Goal: Contribute content: Contribute content

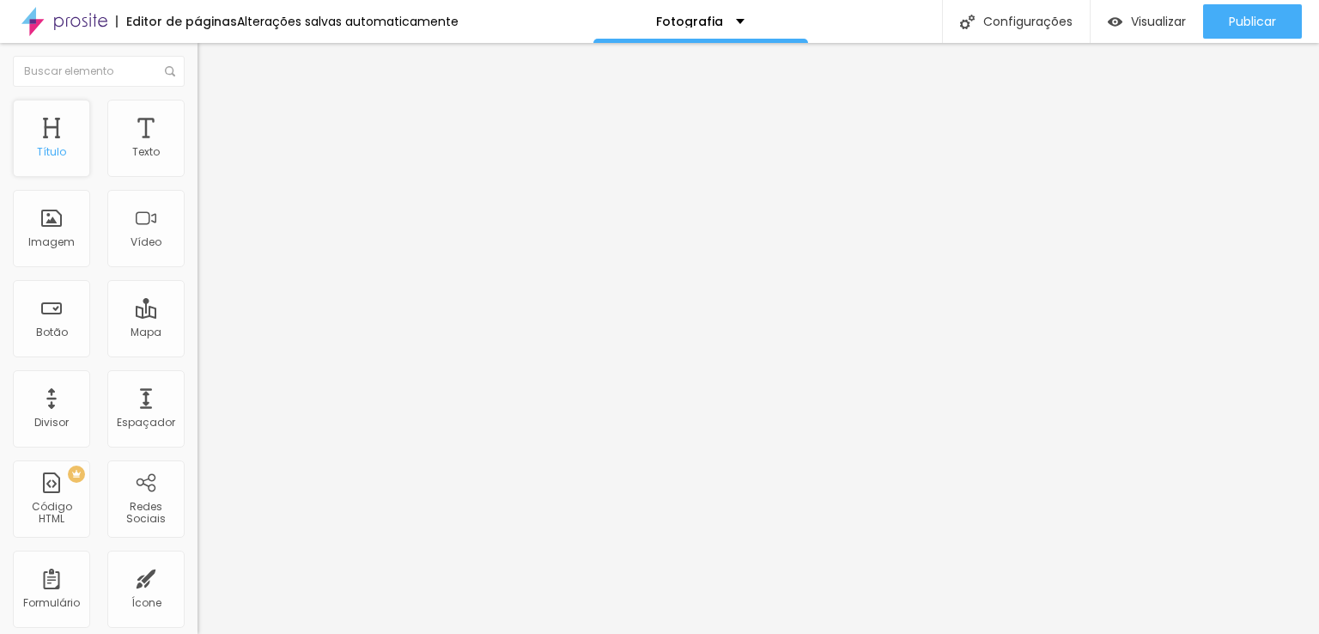
click at [57, 135] on div "Título" at bounding box center [51, 138] width 77 height 77
click at [131, 140] on div "Texto" at bounding box center [145, 138] width 77 height 77
click at [197, 396] on div "Editar Texto Estilo Avançado Tipografia Voltar ao padrão Sombra DESATIVADO Volt…" at bounding box center [295, 338] width 197 height 591
click at [122, 143] on div "Texto" at bounding box center [145, 138] width 77 height 77
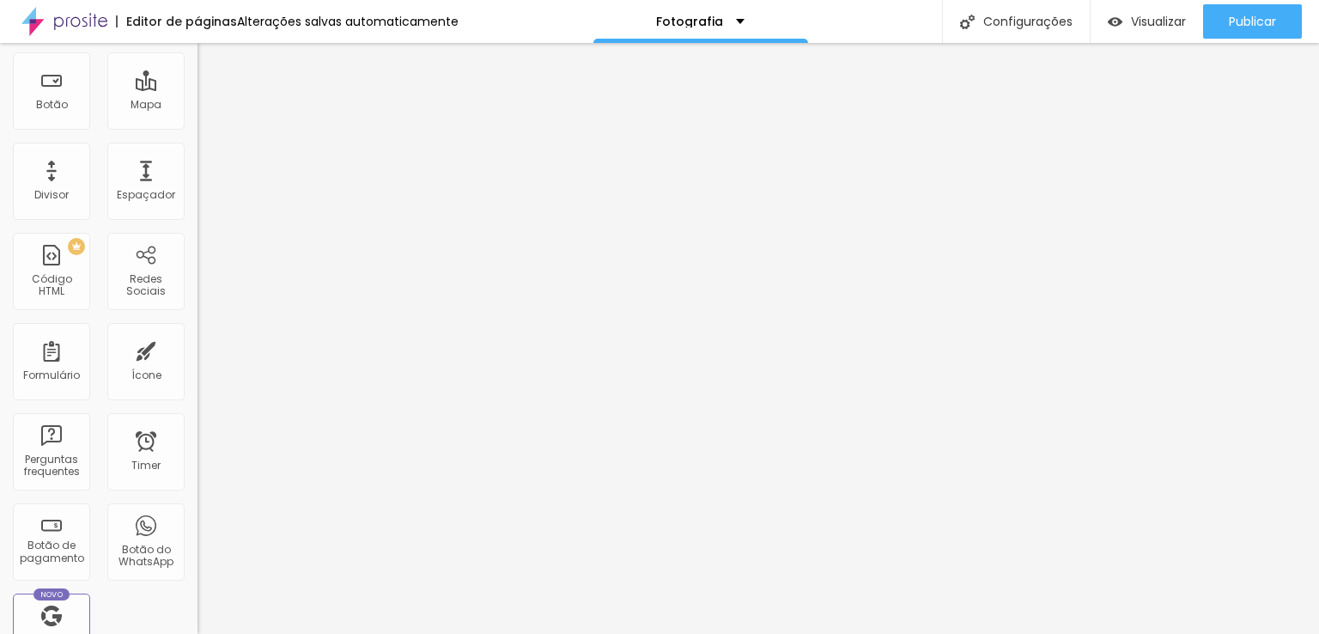
scroll to position [258, 0]
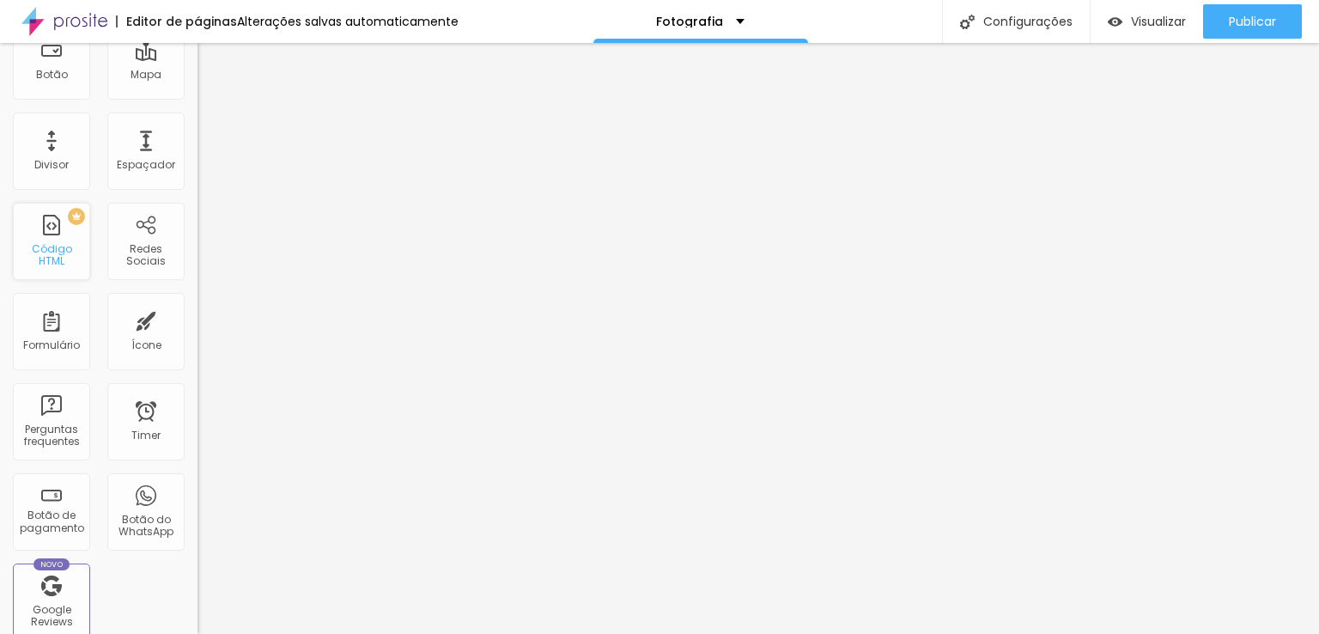
click at [49, 240] on div "PREMIUM Código HTML" at bounding box center [51, 241] width 77 height 77
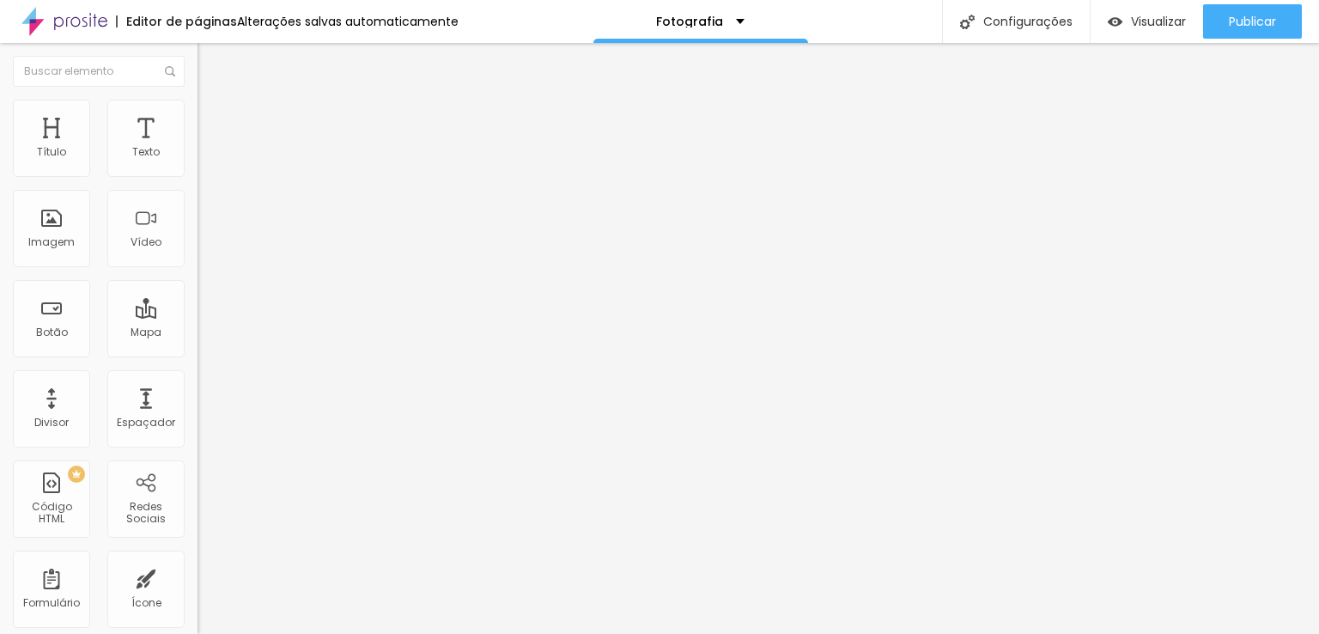
click at [197, 149] on div "0 caracteres" at bounding box center [295, 138] width 197 height 22
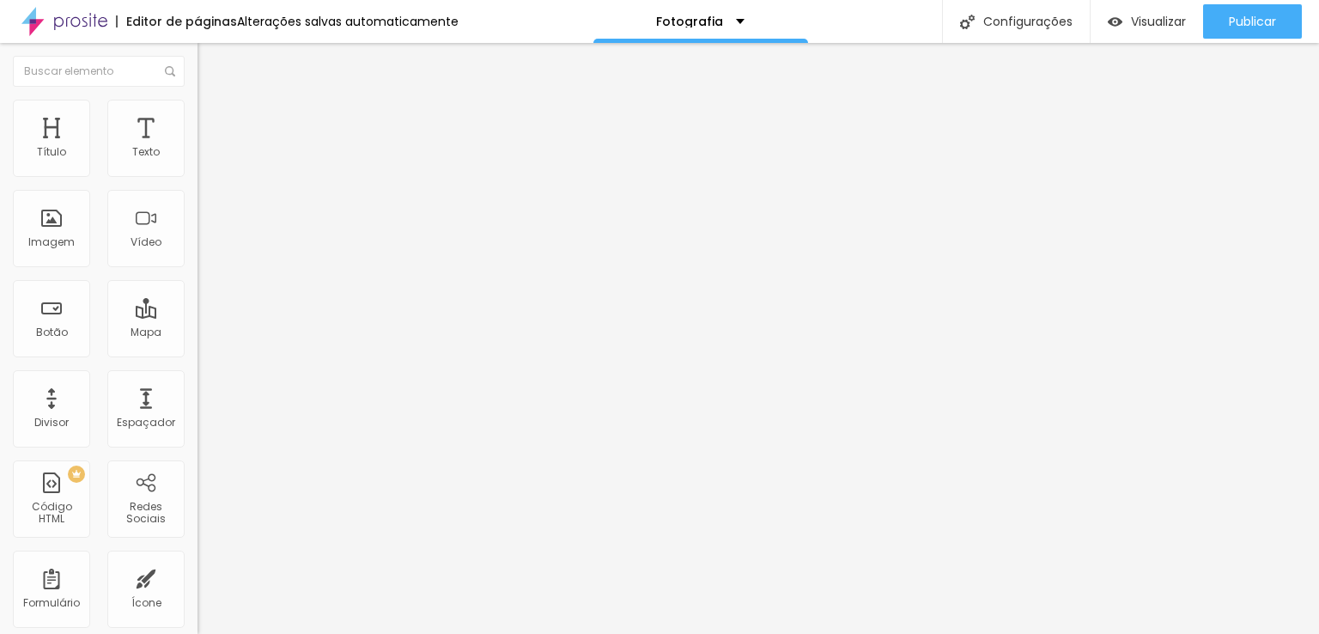
click at [197, 127] on div "Código HTML" at bounding box center [295, 122] width 197 height 10
click at [197, 149] on div "0 caracteres" at bounding box center [295, 138] width 197 height 22
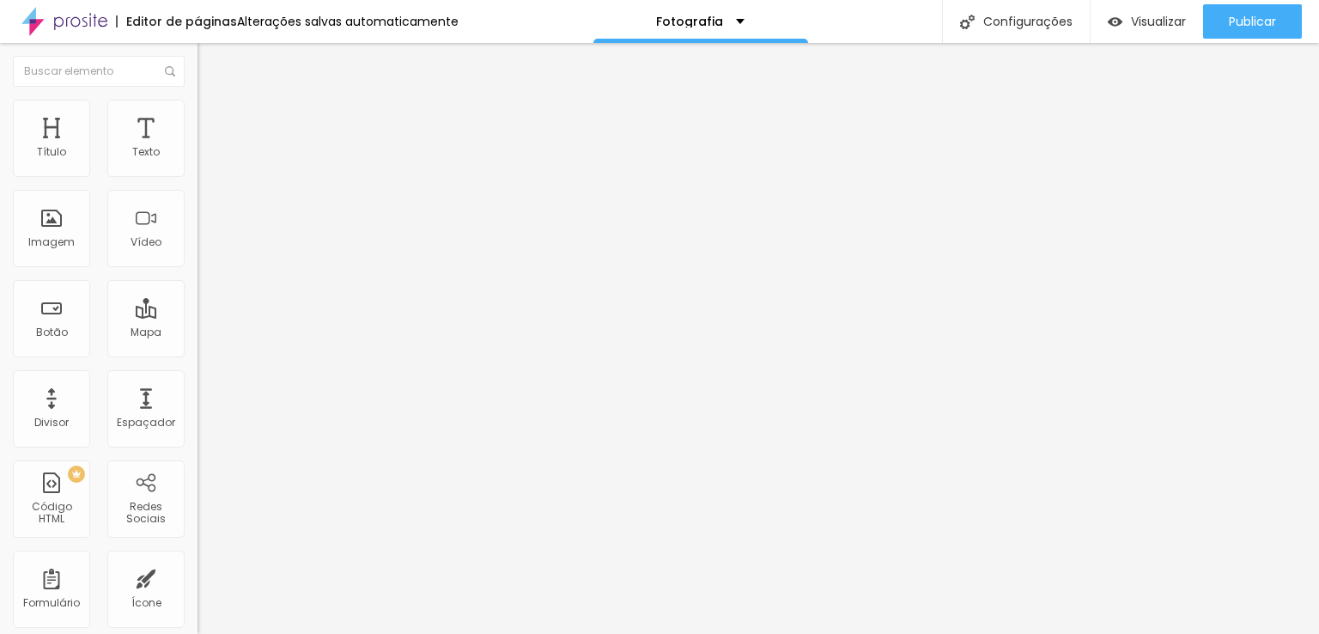
click at [197, 149] on div "0 caracteres" at bounding box center [295, 138] width 197 height 22
click at [197, 148] on img at bounding box center [202, 142] width 10 height 10
click at [197, 149] on div "0 caracteres" at bounding box center [295, 138] width 197 height 22
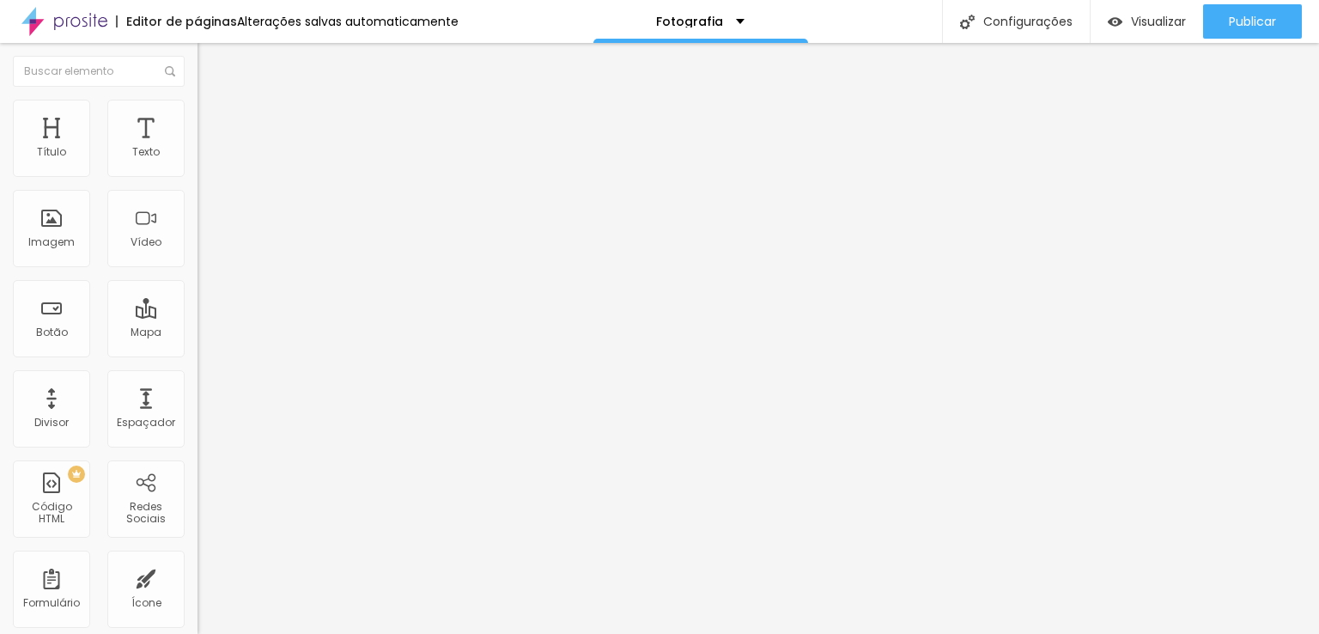
click at [197, 149] on div "0 caracteres" at bounding box center [295, 138] width 197 height 22
click at [197, 165] on div "Insira seu código aqui" at bounding box center [264, 156] width 135 height 15
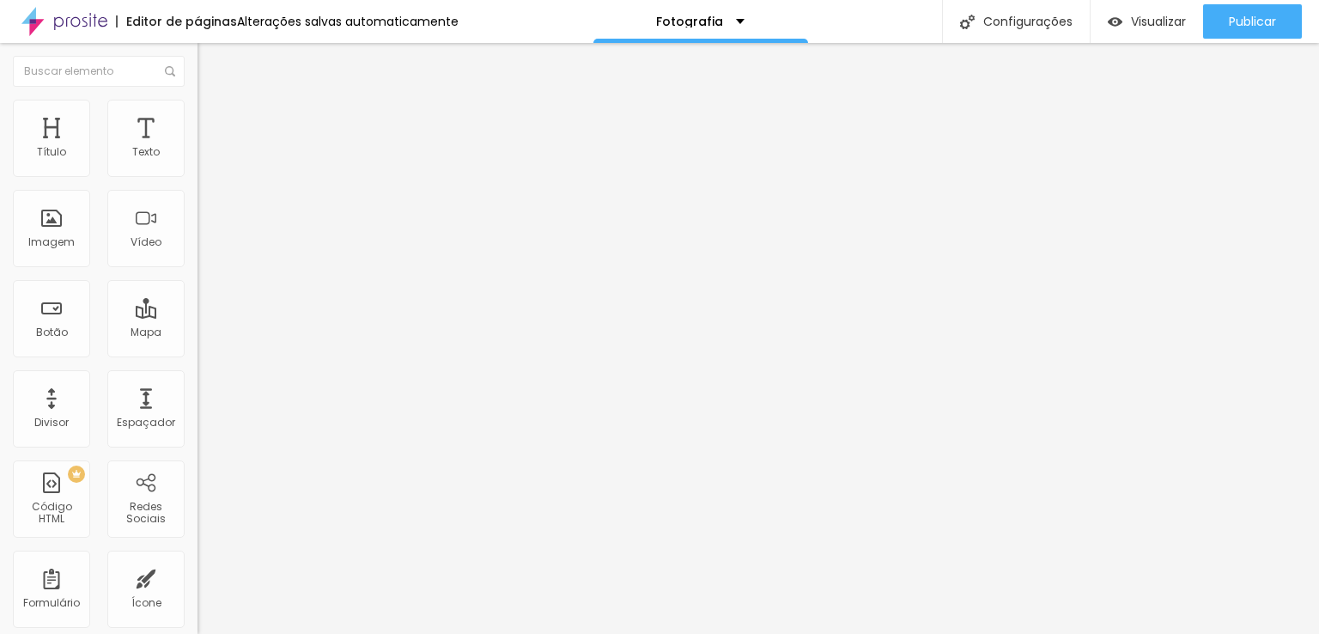
click at [197, 409] on div "Editar Código HTML Conteúdo Avançado Código HTML 40 caracteres 1 [URL][DOMAIN_N…" at bounding box center [295, 338] width 197 height 591
click at [197, 414] on div "Editar Código HTML Conteúdo Avançado Código HTML 40 caracteres 1 [URL][DOMAIN_N…" at bounding box center [295, 338] width 197 height 591
click at [197, 149] on div "40 caracteres" at bounding box center [295, 138] width 197 height 22
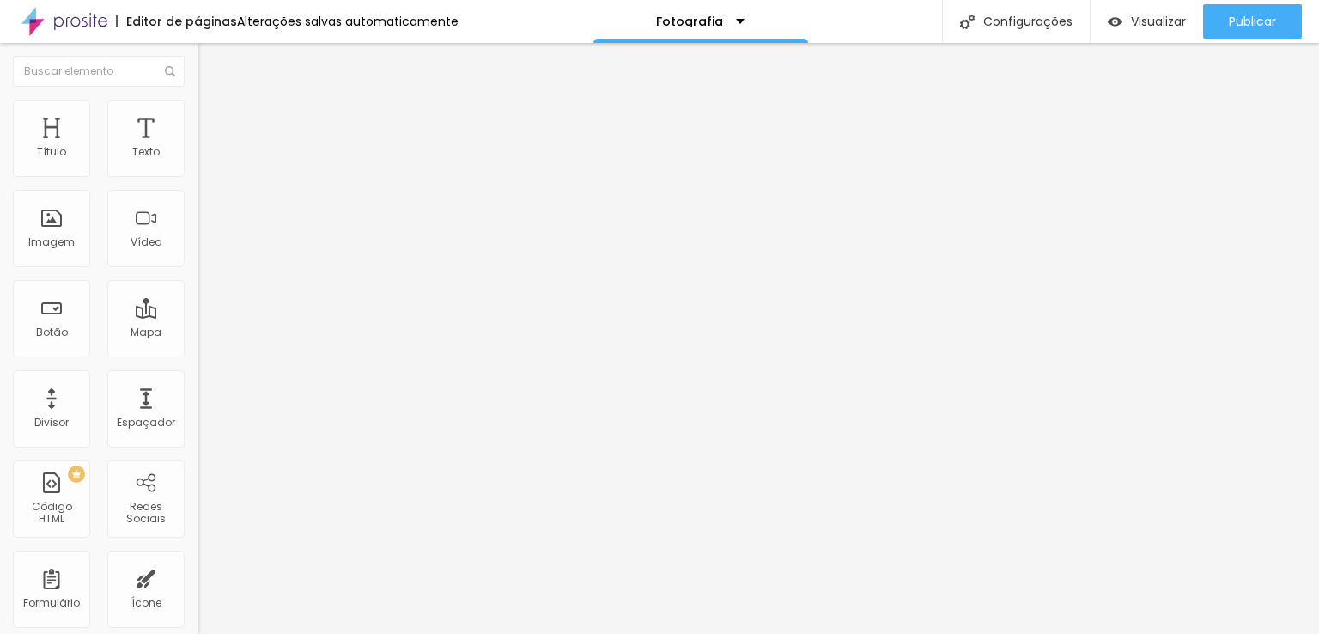
click at [197, 201] on div "Código HTML 40 caracteres 1 [URL][DOMAIN_NAME] XXXXXXXXXXXXXXXXXXXXXXXXXXXXXXXX…" at bounding box center [295, 159] width 197 height 84
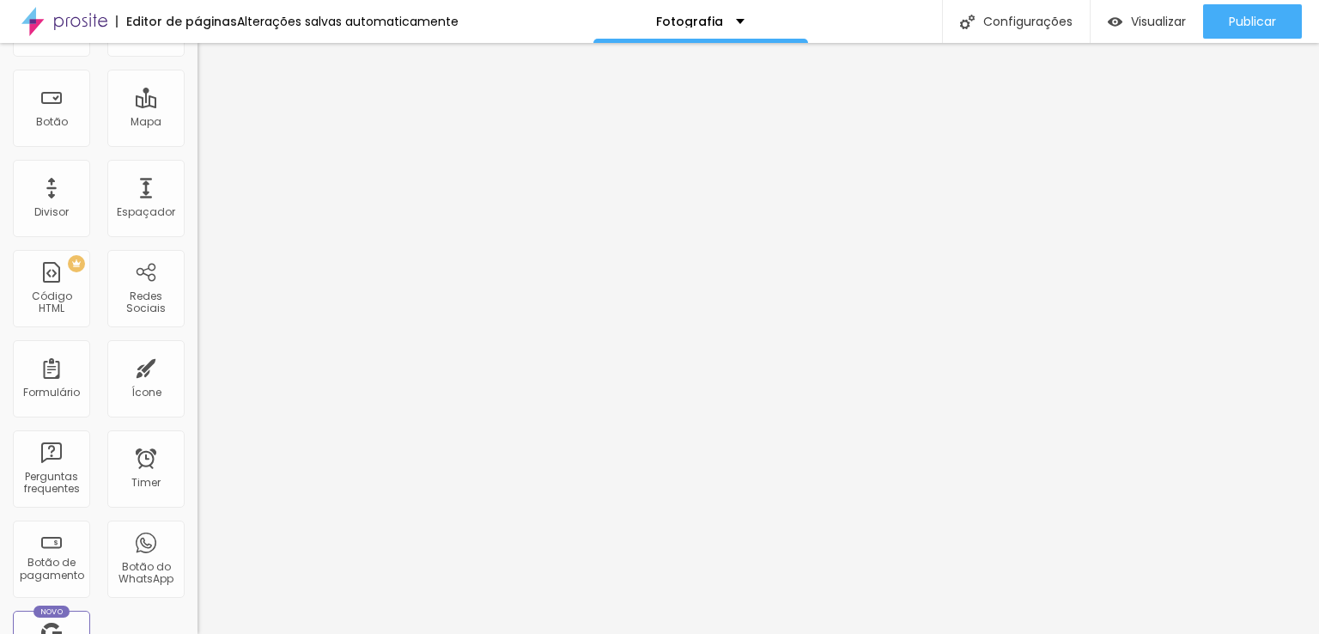
scroll to position [0, 0]
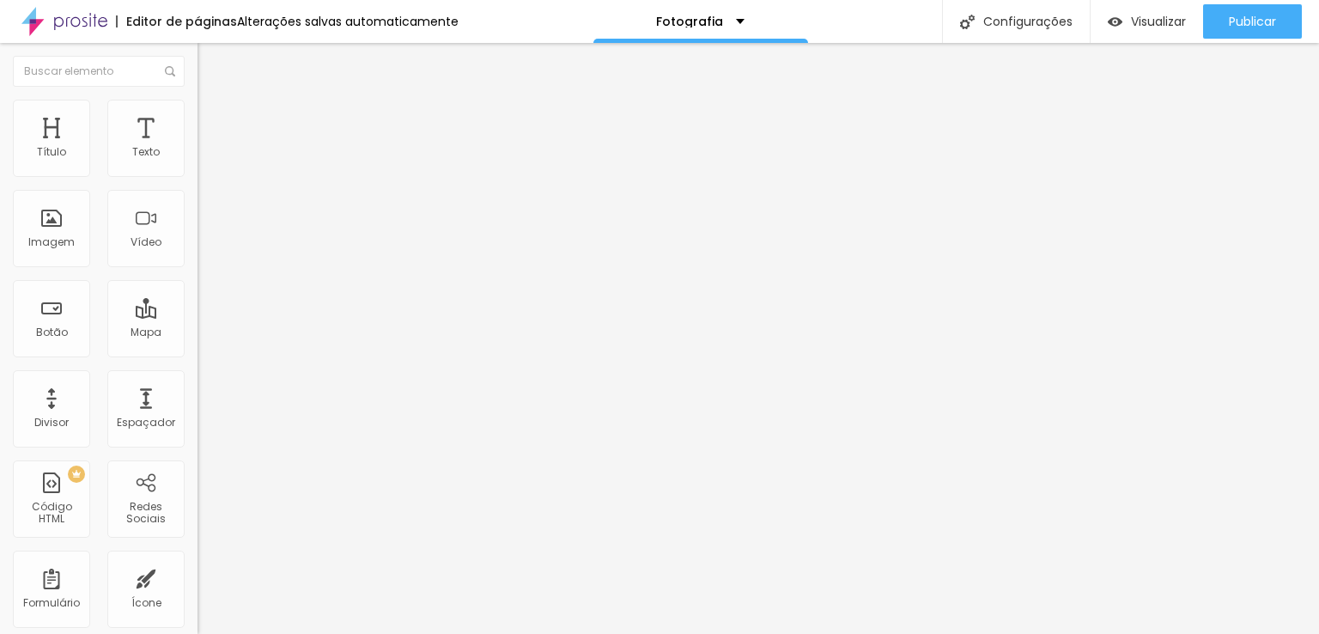
click at [197, 354] on input "https://" at bounding box center [300, 345] width 206 height 17
paste input "[URL][DOMAIN_NAME]"
click at [197, 469] on div "Editar Botão Conteúdo Estilo Avançado Texto Click me Alinhamento Tamanho Normal…" at bounding box center [295, 338] width 197 height 591
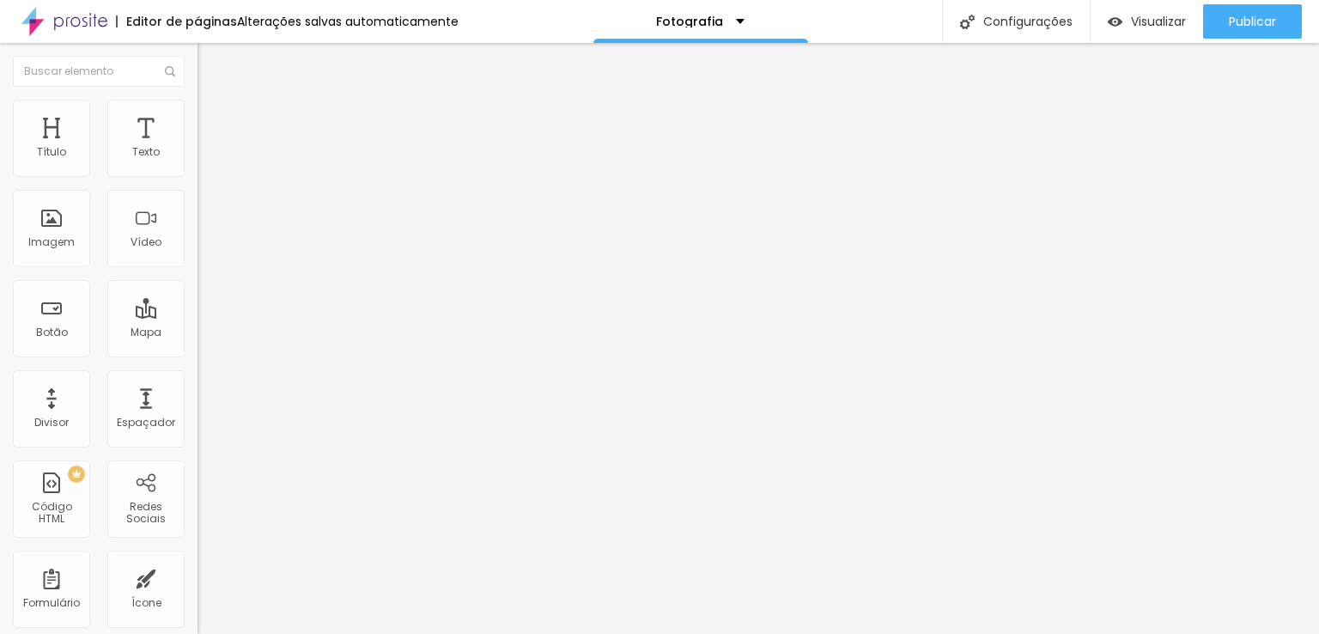
drag, startPoint x: 97, startPoint y: 358, endPoint x: 0, endPoint y: 363, distance: 97.2
click at [197, 363] on div "Texto Click me Alinhamento [GEOGRAPHIC_DATA] Link URL https://[URL][DOMAIN_NAME…" at bounding box center [295, 259] width 197 height 250
type input "[DOMAIN_NAME][URL]"
click at [197, 445] on div "Editar Botão Conteúdo Estilo Avançado Texto Click me Alinhamento [GEOGRAPHIC_DA…" at bounding box center [295, 338] width 197 height 591
paste input "[URL][DOMAIN_NAME]"
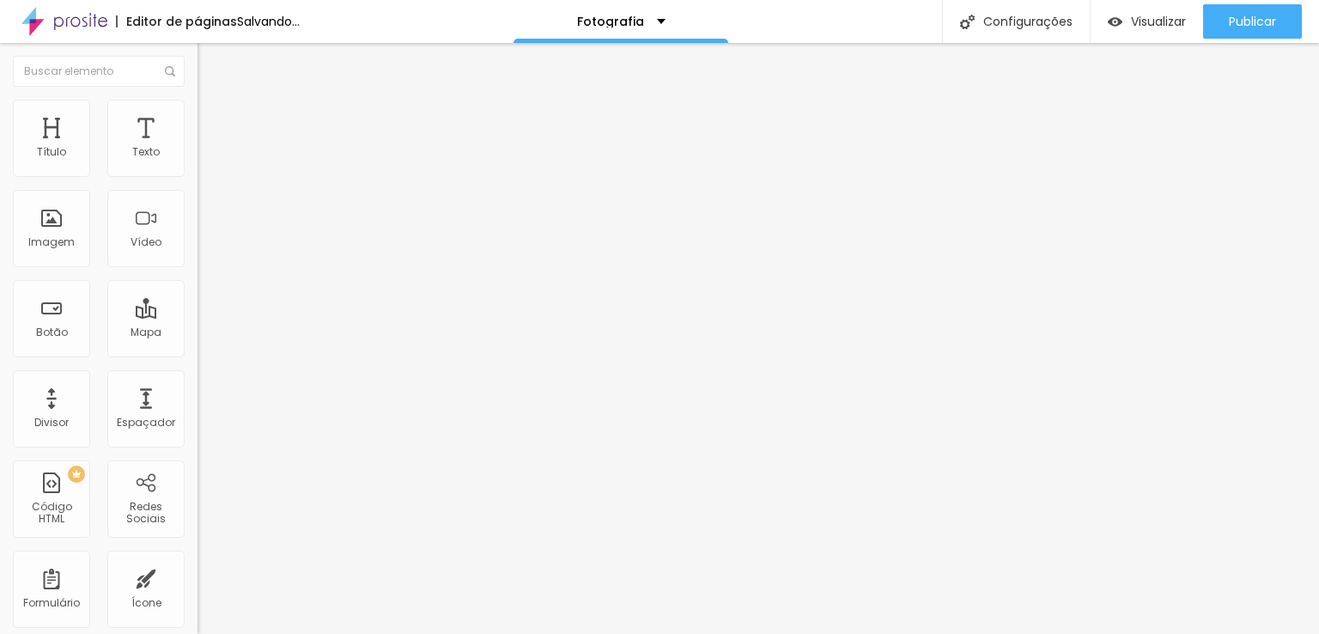
scroll to position [0, 82]
type input "[URL][DOMAIN_NAME]"
click at [197, 379] on div "URL [URL][DOMAIN_NAME] Abrir em uma nova aba" at bounding box center [295, 355] width 197 height 58
click at [197, 375] on div at bounding box center [295, 375] width 197 height 0
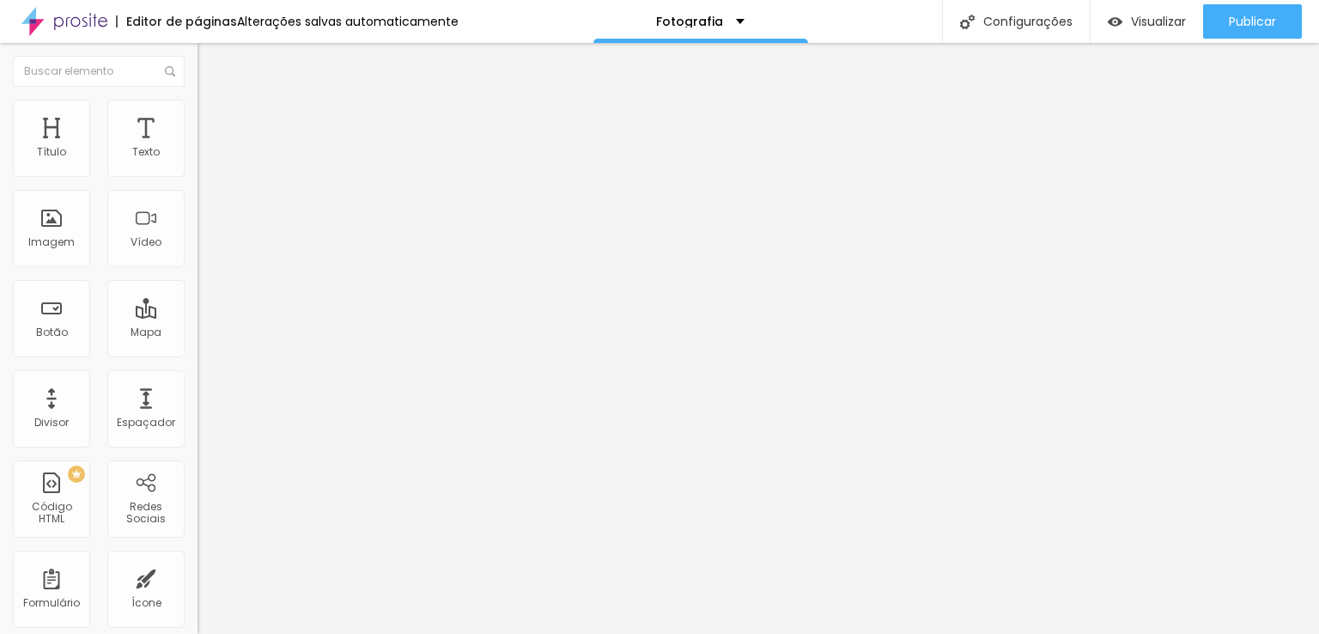
click at [197, 384] on img at bounding box center [201, 379] width 9 height 9
click at [197, 375] on div at bounding box center [295, 375] width 197 height 0
drag, startPoint x: 17, startPoint y: 196, endPoint x: 188, endPoint y: 194, distance: 170.9
click at [197, 194] on div "URL do vídeo [URL][DOMAIN_NAME] Alinhamento Proporção 4:3 Standard Ultrawide 21…" at bounding box center [295, 233] width 197 height 199
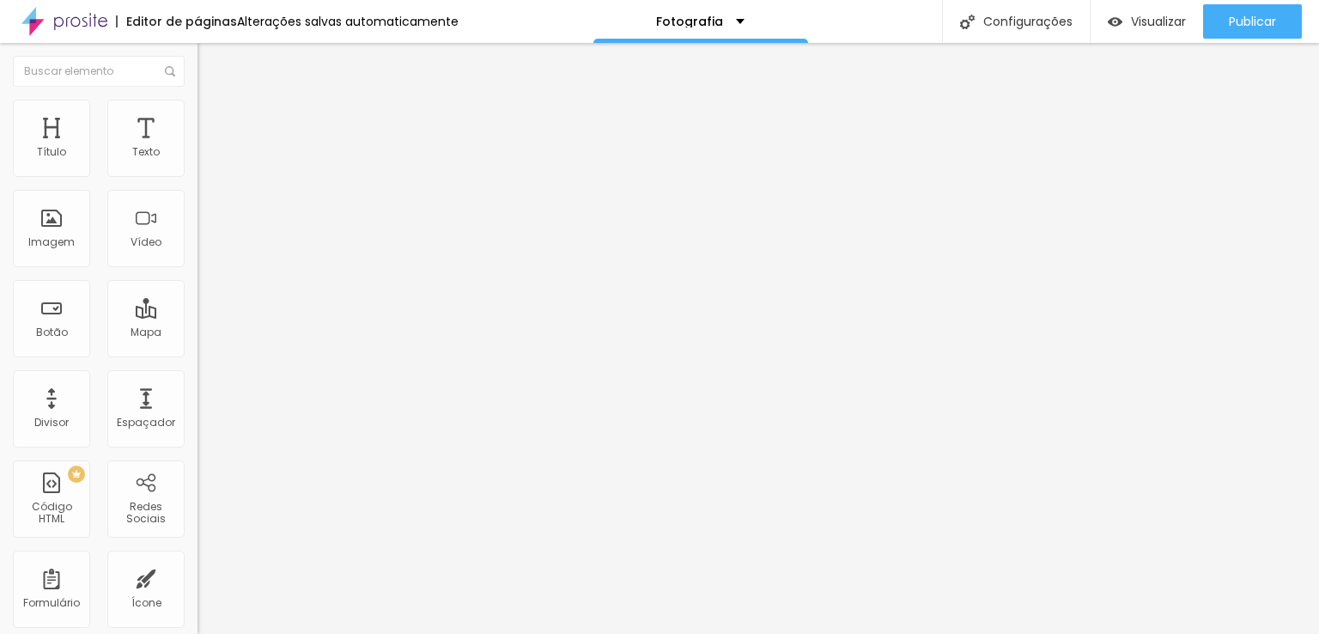
paste input "manage/videos/1124956769"
type input "[URL][DOMAIN_NAME]"
click at [210, 64] on img "button" at bounding box center [217, 63] width 14 height 14
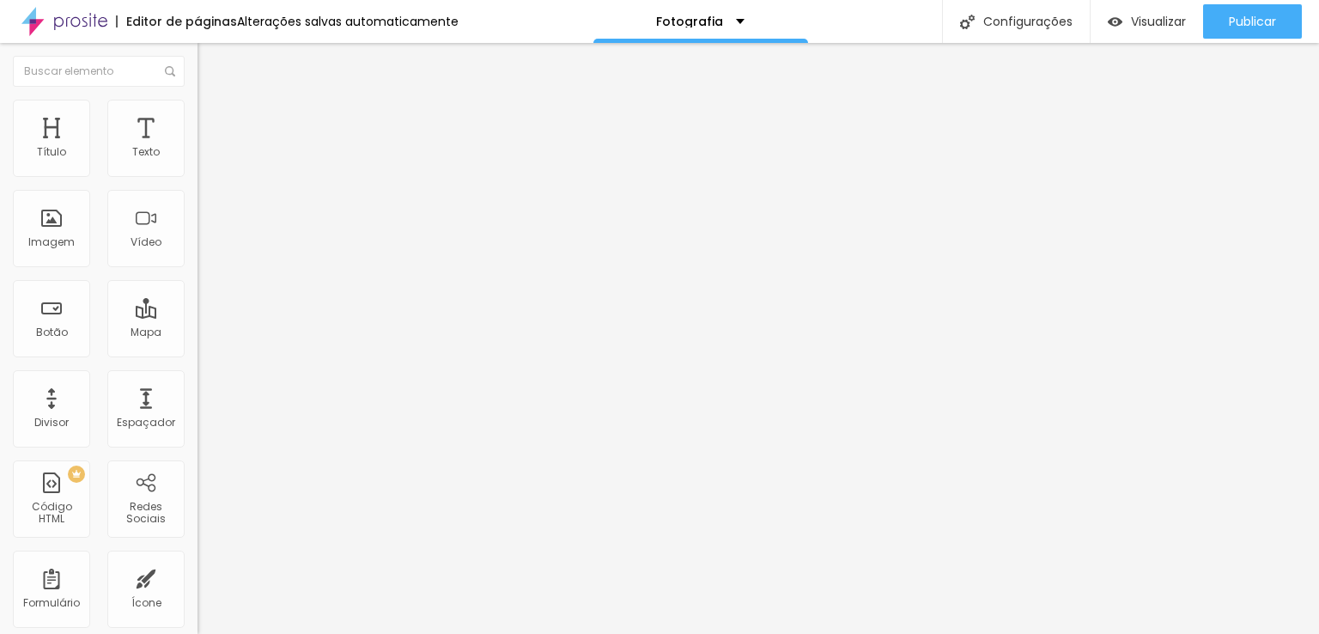
click at [197, 354] on input "https://" at bounding box center [300, 345] width 206 height 17
paste input "[URL][DOMAIN_NAME]"
type input "[URL][DOMAIN_NAME]"
click at [197, 447] on div "Editar Botão Conteúdo Estilo Avançado Texto Click me Alinhamento [GEOGRAPHIC_DA…" at bounding box center [295, 338] width 197 height 591
click at [197, 375] on div at bounding box center [295, 375] width 197 height 0
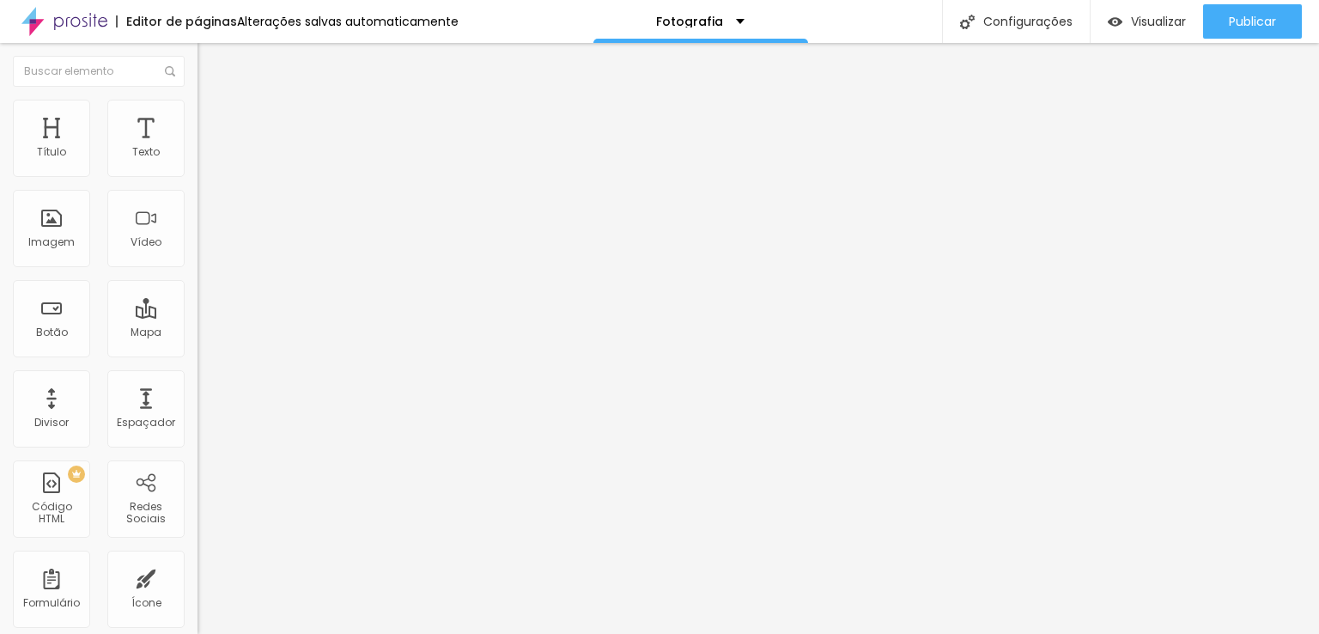
click at [197, 427] on div "Editar Botão Conteúdo Estilo Avançado Texto Click me Alinhamento [GEOGRAPHIC_DA…" at bounding box center [295, 338] width 197 height 591
drag, startPoint x: 76, startPoint y: 354, endPoint x: 193, endPoint y: 365, distance: 117.3
click at [197, 365] on div "Texto Click me Alinhamento [GEOGRAPHIC_DATA] Link URL [URL][DOMAIN_NAME] Abrir …" at bounding box center [295, 264] width 197 height 260
click at [197, 466] on div "Editar Botão Conteúdo Estilo Avançado Texto Click me Alinhamento [GEOGRAPHIC_DA…" at bounding box center [295, 338] width 197 height 591
click at [213, 116] on span "Estilo" at bounding box center [226, 111] width 27 height 15
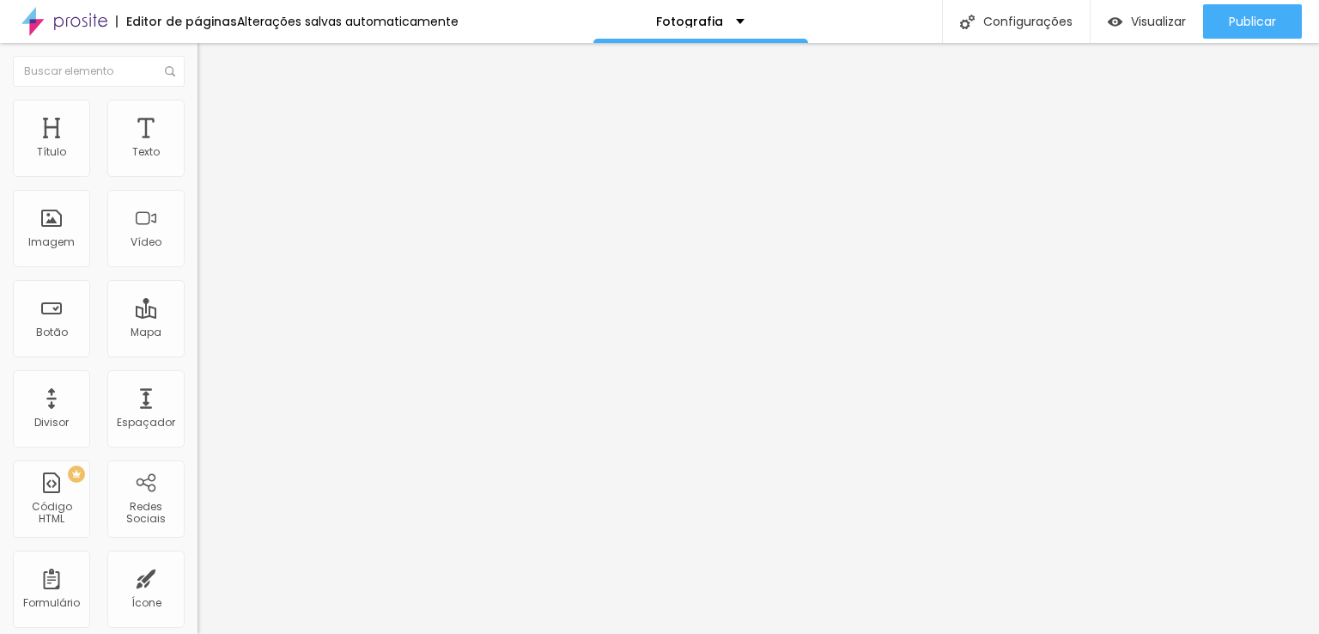
type input "81"
type input "83"
type input "84"
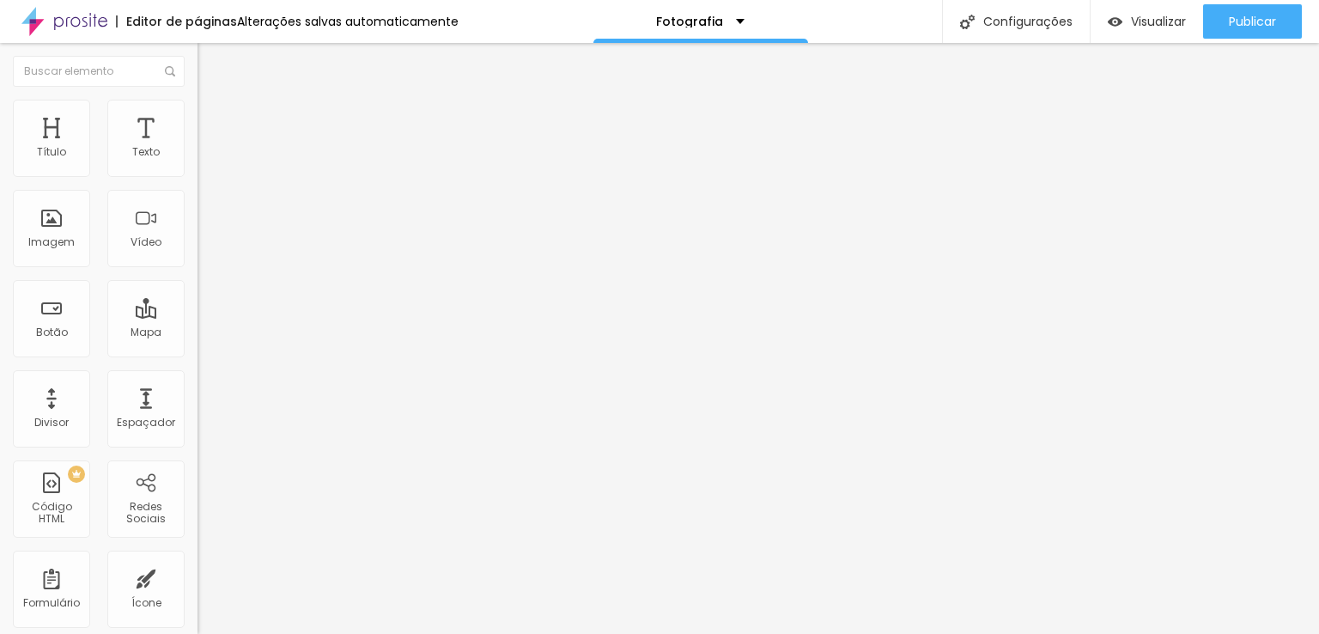
type input "84"
type input "93"
type input "100"
drag, startPoint x: 111, startPoint y: 185, endPoint x: 273, endPoint y: 190, distance: 162.4
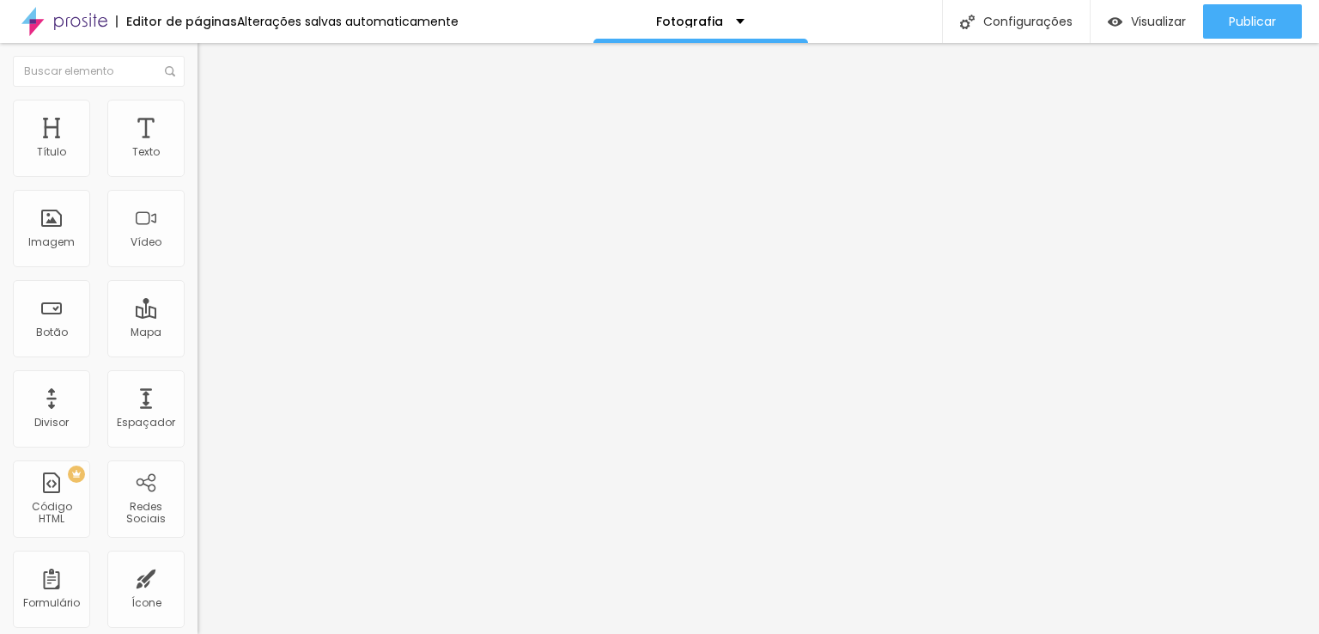
type input "100"
click at [273, 176] on input "range" at bounding box center [252, 169] width 111 height 14
click at [197, 257] on span "4:3 Standard" at bounding box center [232, 249] width 70 height 15
click at [197, 267] on span "Ultrawide" at bounding box center [221, 259] width 49 height 15
click at [197, 283] on span "Wide" at bounding box center [210, 276] width 27 height 15
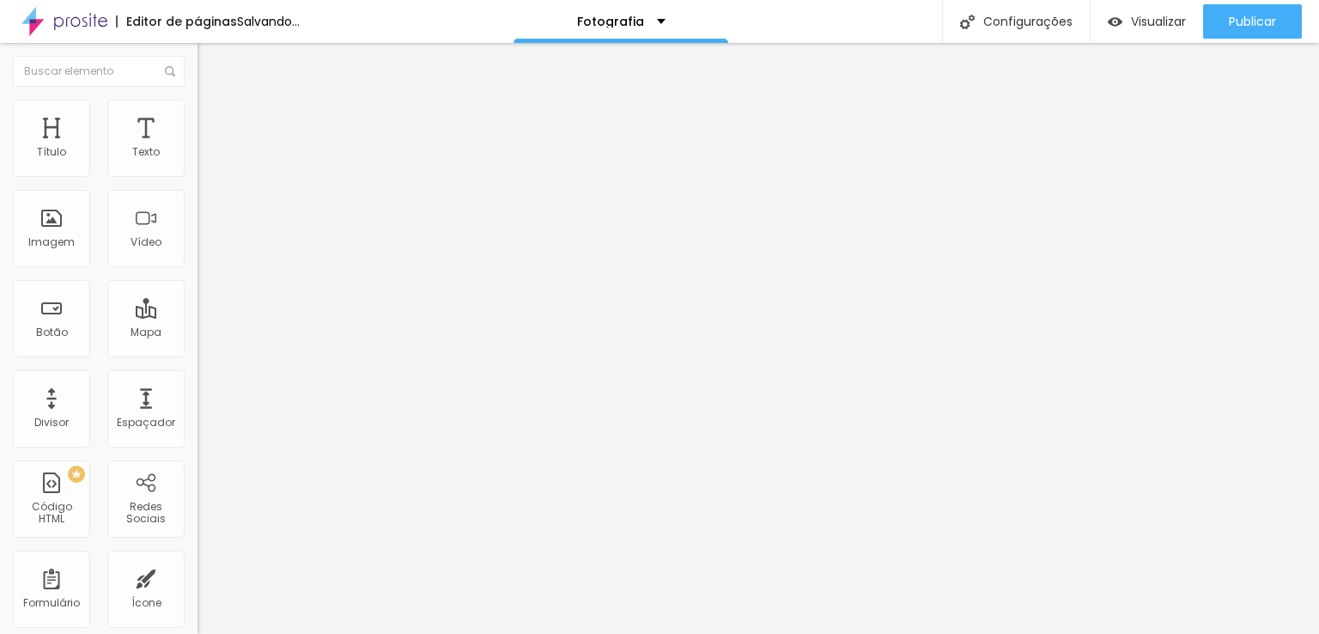
click at [197, 294] on span "Standard" at bounding box center [223, 286] width 52 height 15
click at [197, 302] on div "Vertical 1 3:4" at bounding box center [295, 297] width 197 height 10
click at [197, 314] on span "Vertical 2" at bounding box center [221, 307] width 48 height 15
click at [197, 298] on span "Vertical 1" at bounding box center [220, 290] width 46 height 15
click at [197, 106] on img at bounding box center [204, 107] width 15 height 15
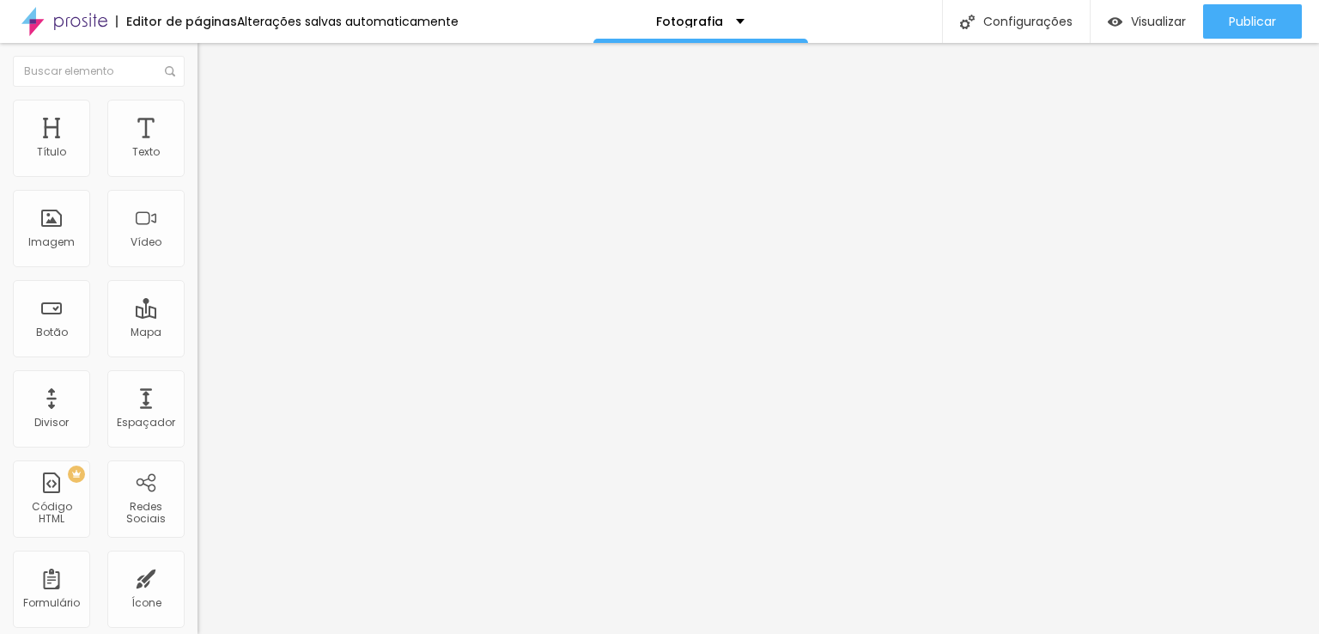
click at [197, 117] on img at bounding box center [204, 124] width 15 height 15
type input "2"
type input "5"
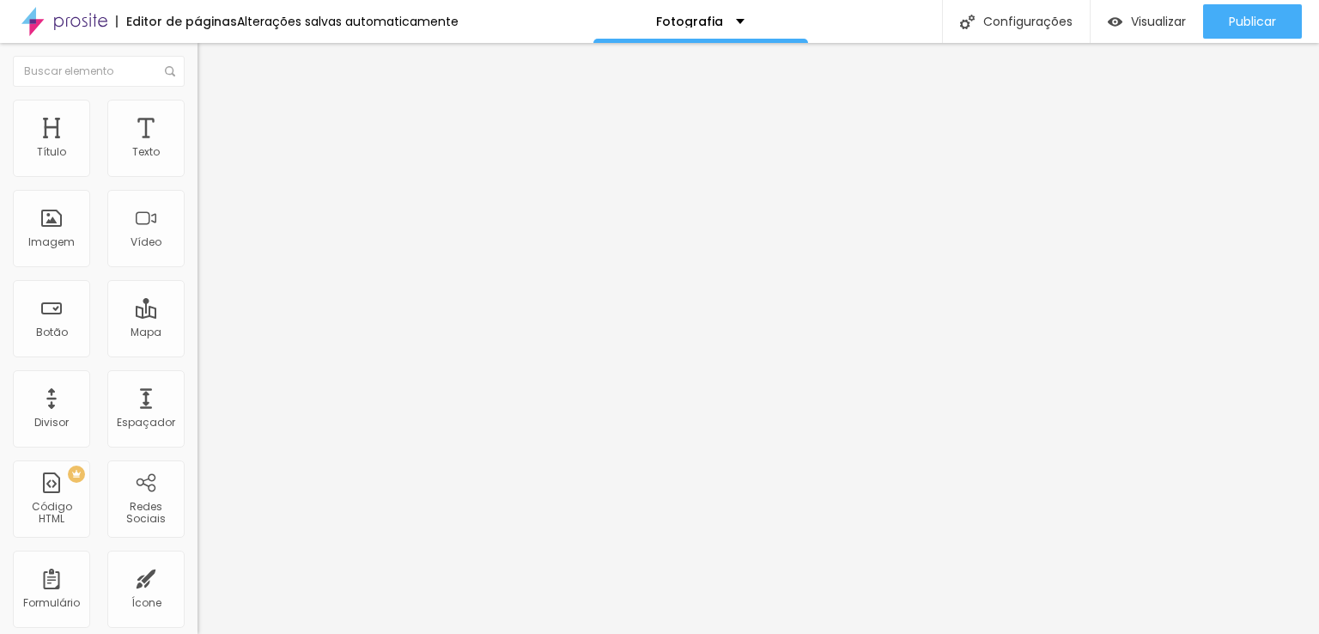
type input "16"
type input "18"
type input "20"
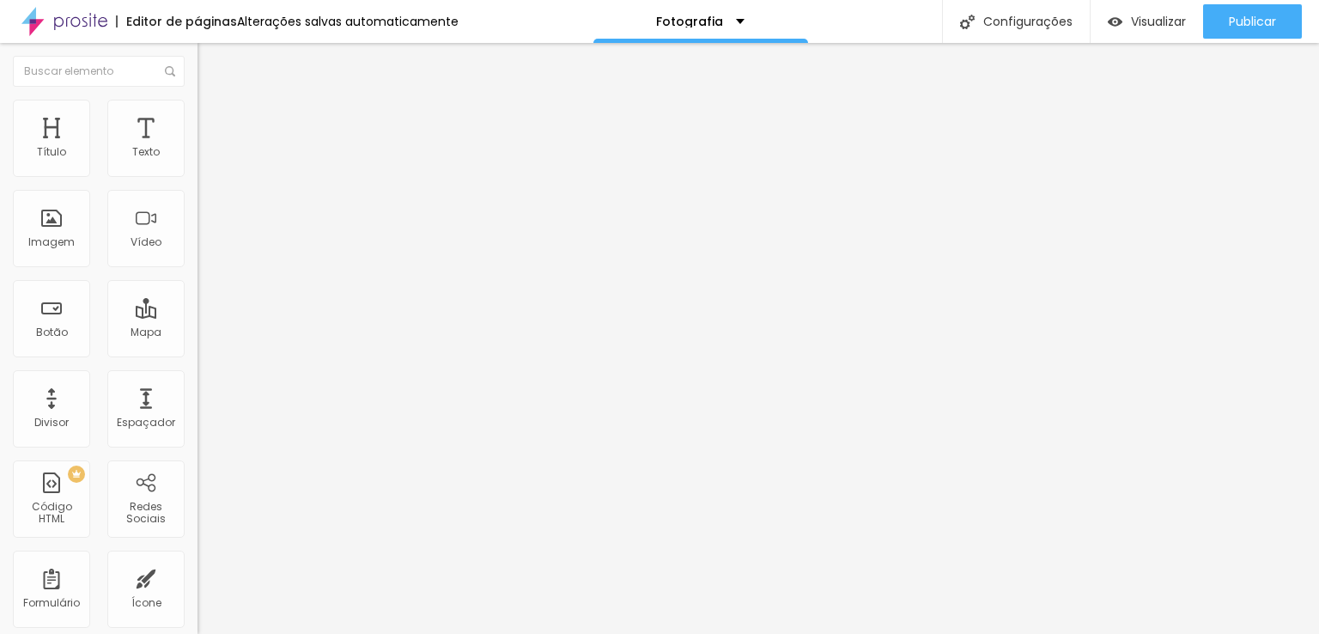
type input "20"
type input "21"
type input "17"
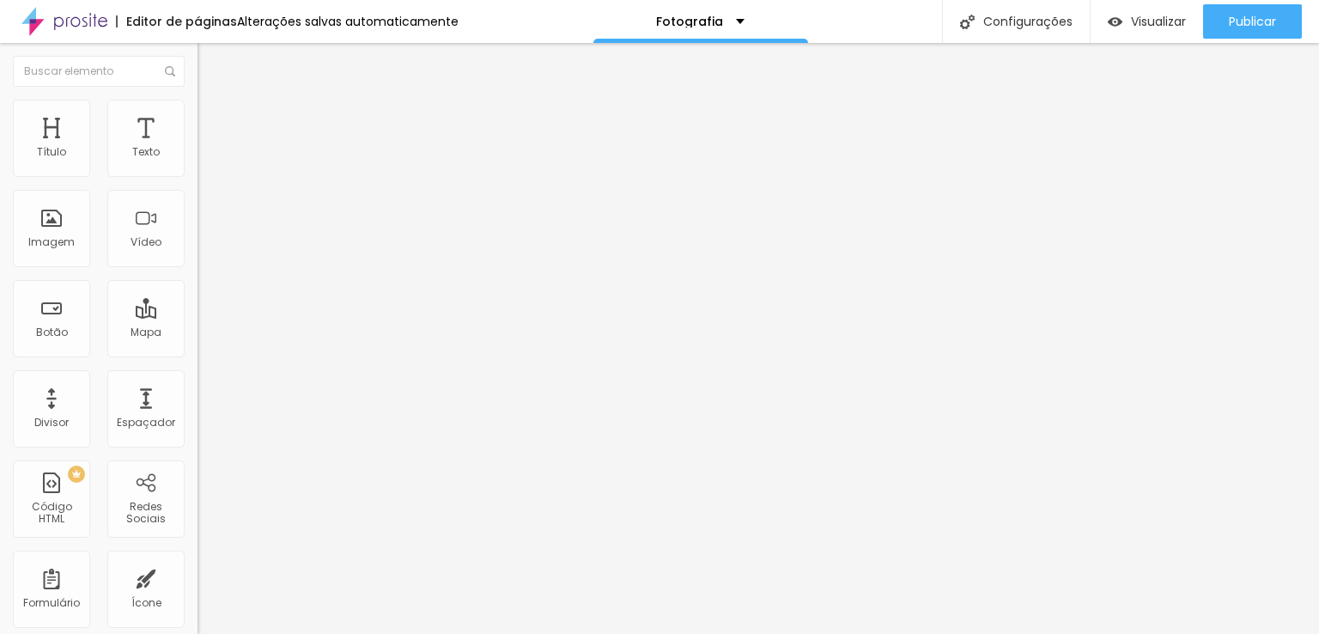
type input "14"
type input "11"
type input "7"
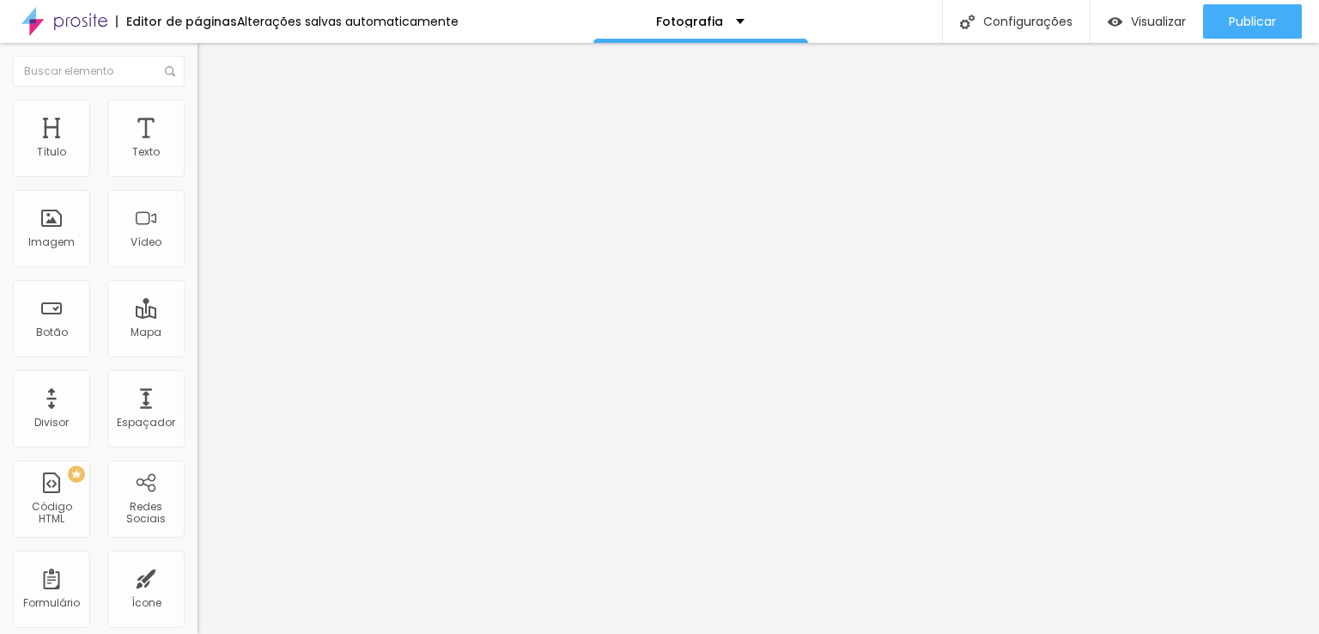
type input "7"
type input "4"
type input "1"
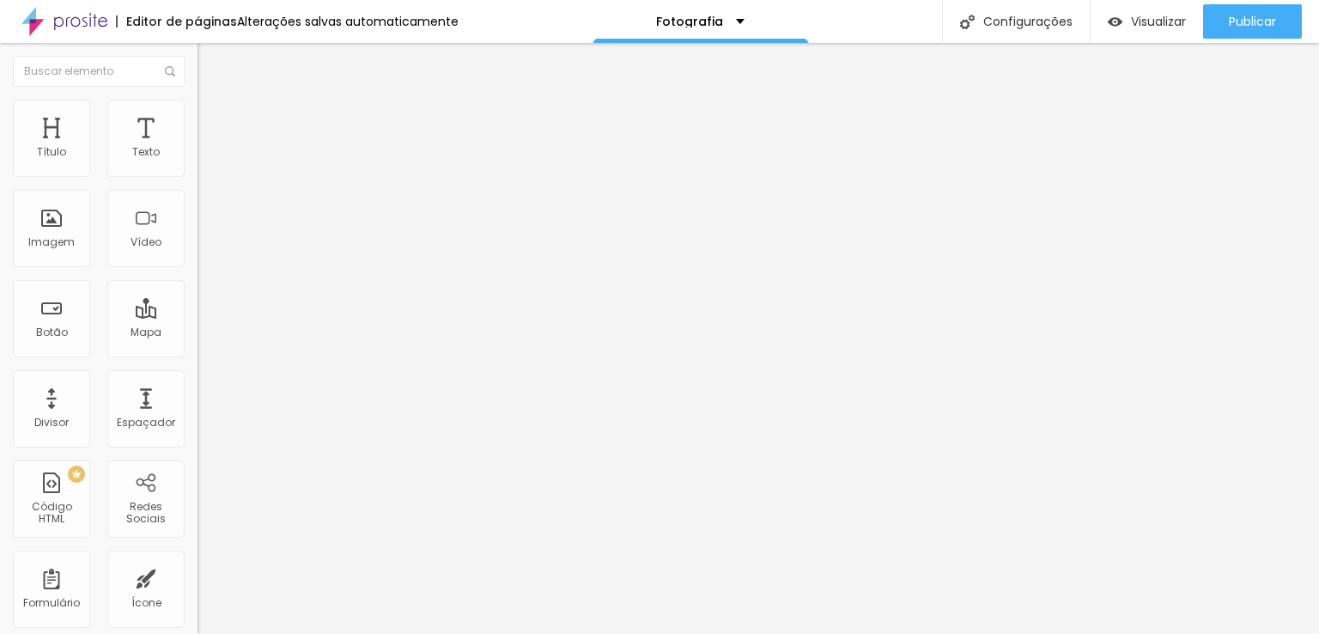
type input "0"
drag, startPoint x: 41, startPoint y: 166, endPoint x: 24, endPoint y: 161, distance: 17.7
click at [197, 333] on input "range" at bounding box center [252, 340] width 111 height 14
type input "19"
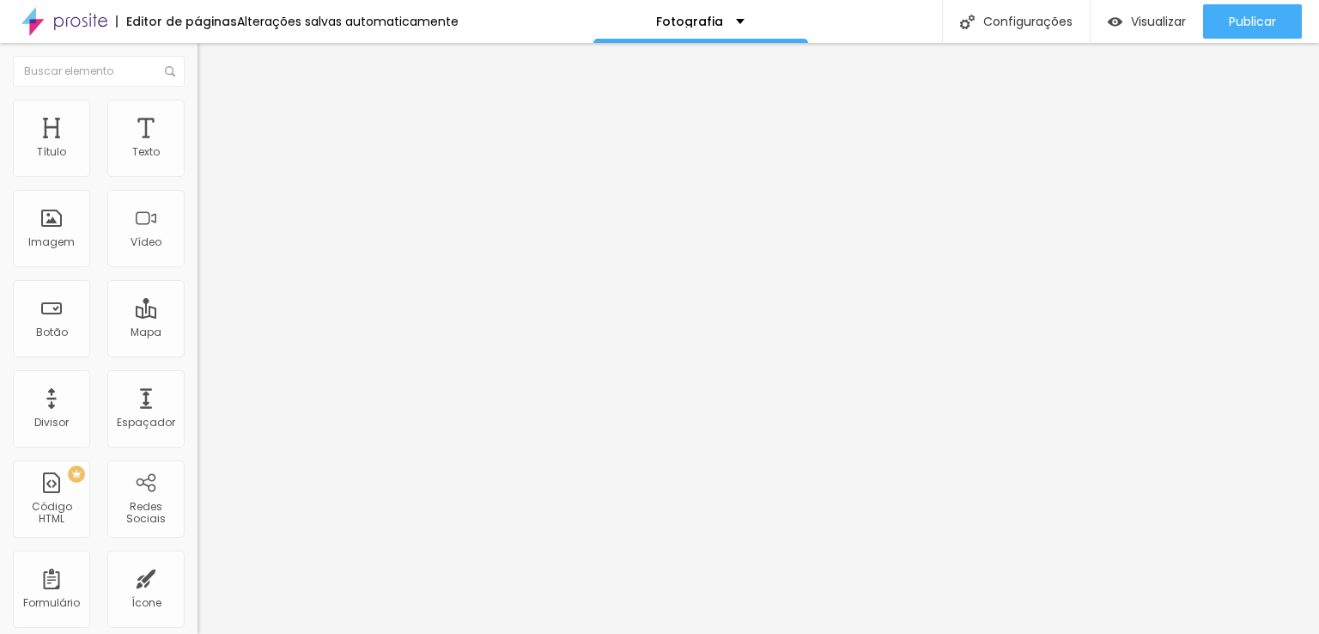
type input "19"
type input "23"
type input "31"
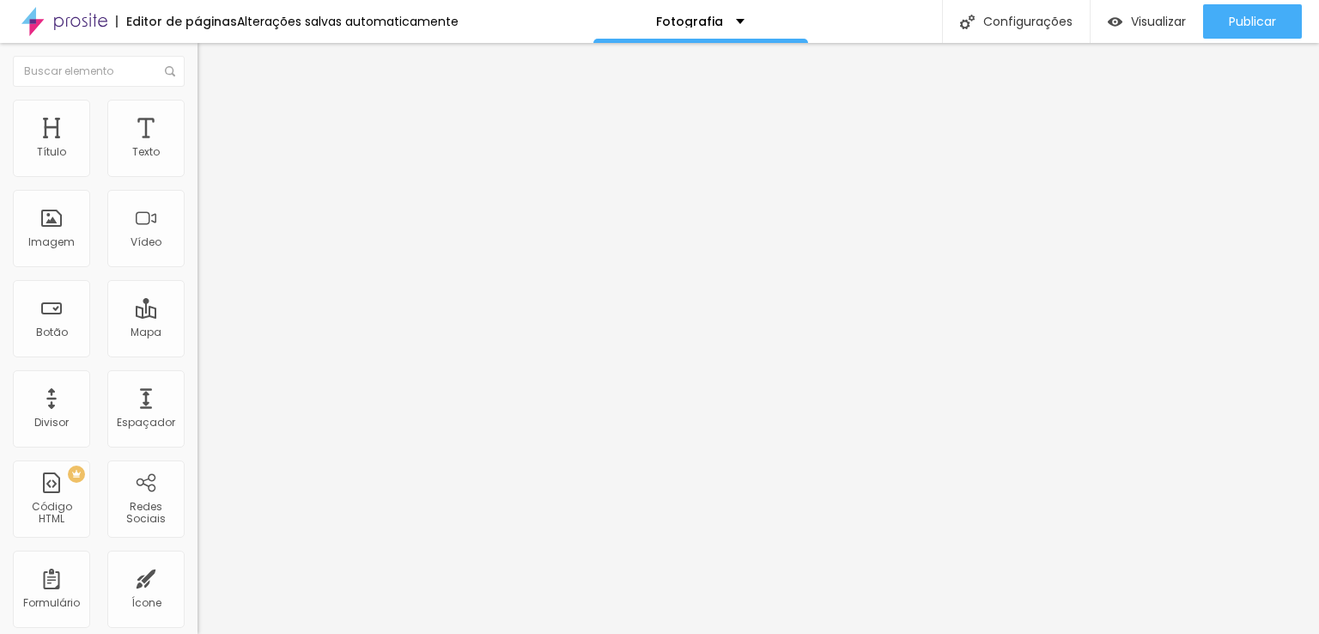
type input "34"
type input "37"
type input "39"
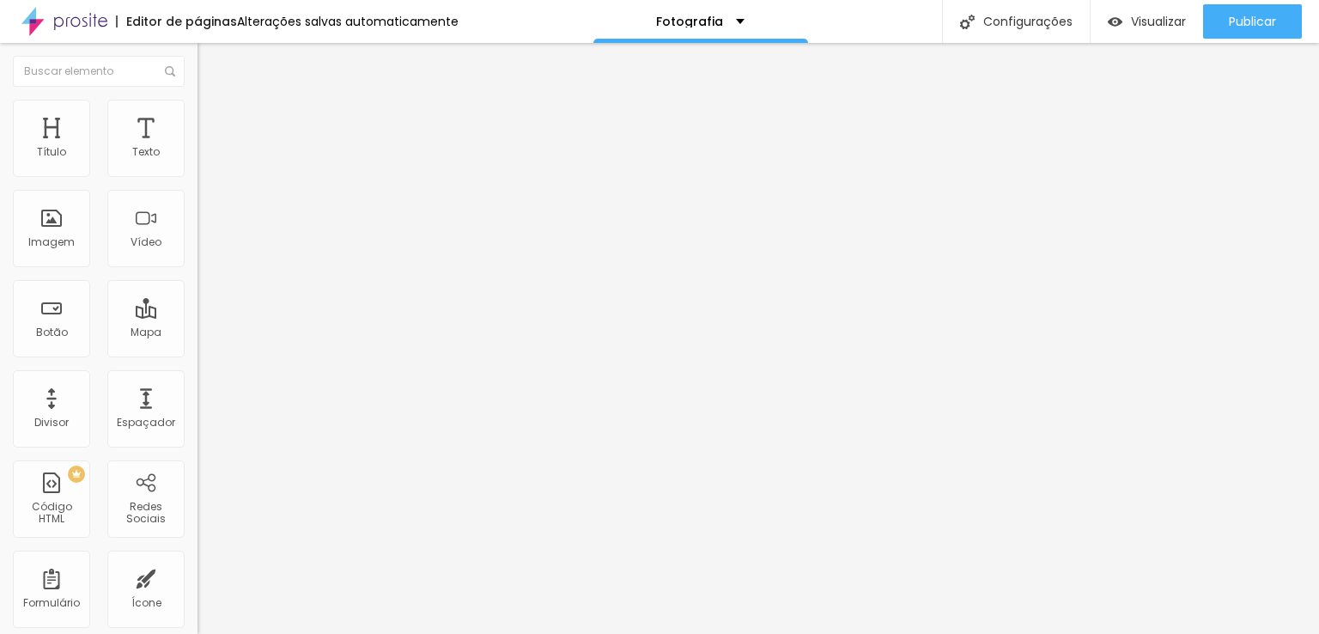
type input "39"
type input "40"
type input "43"
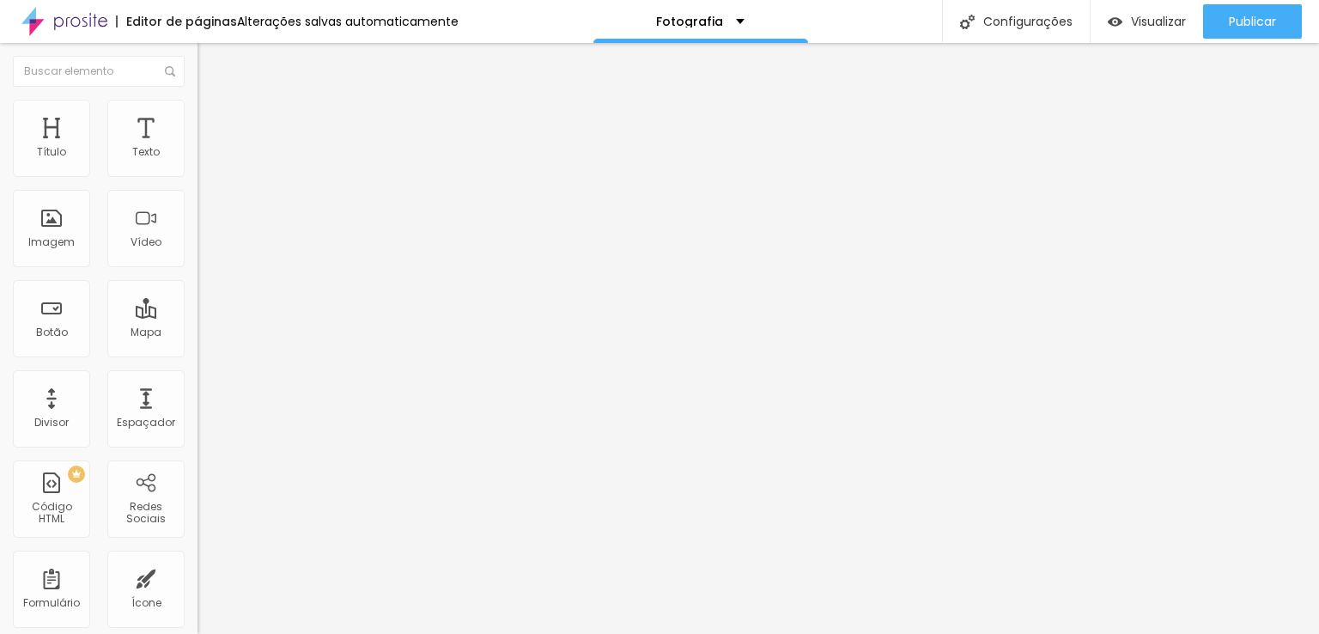
type input "44"
type input "46"
type input "78"
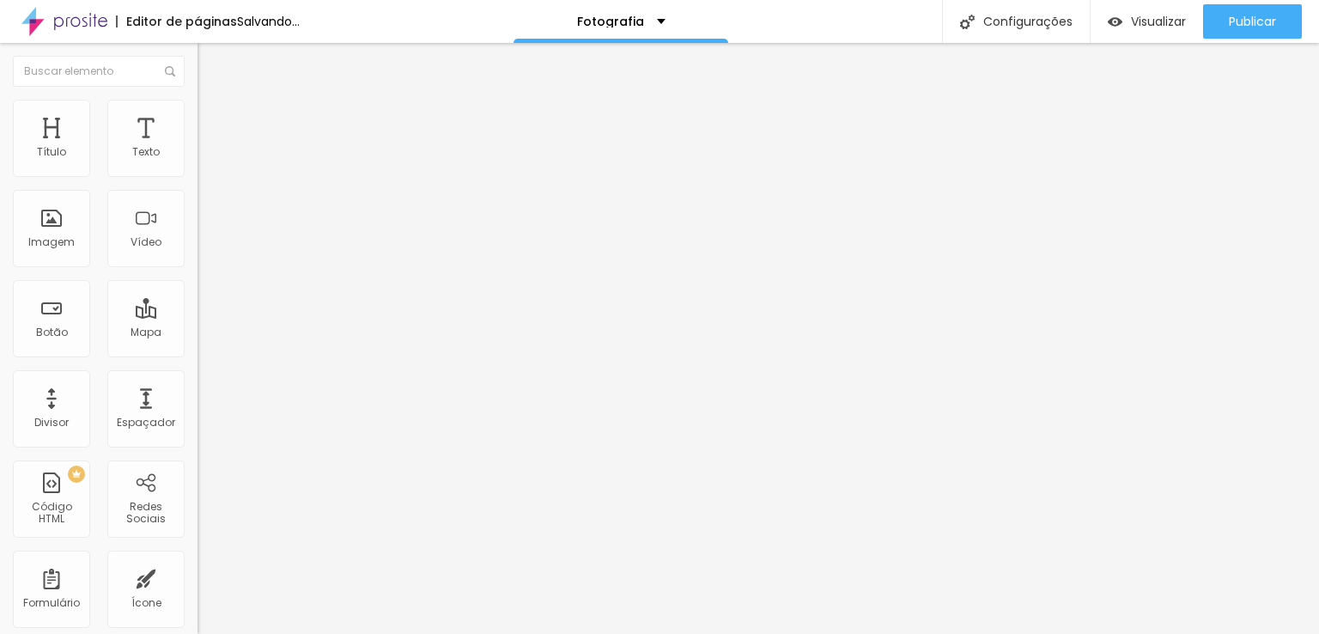
type input "78"
type input "74"
type input "66"
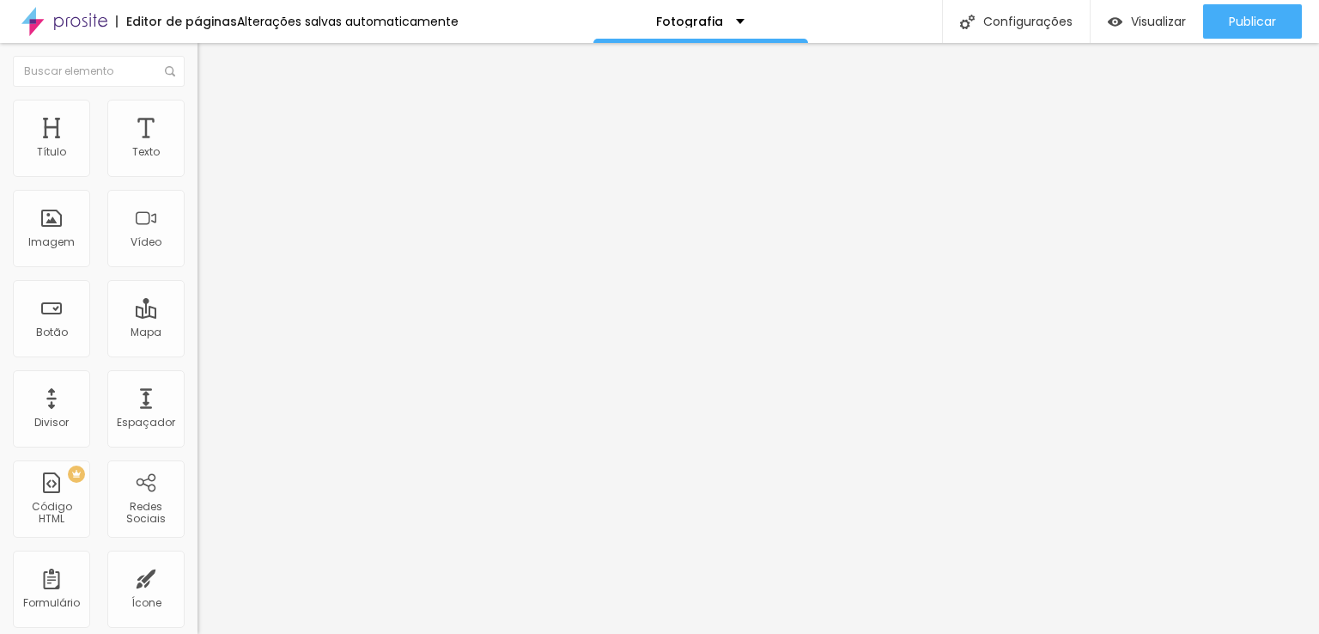
type input "65"
type input "64"
type input "63"
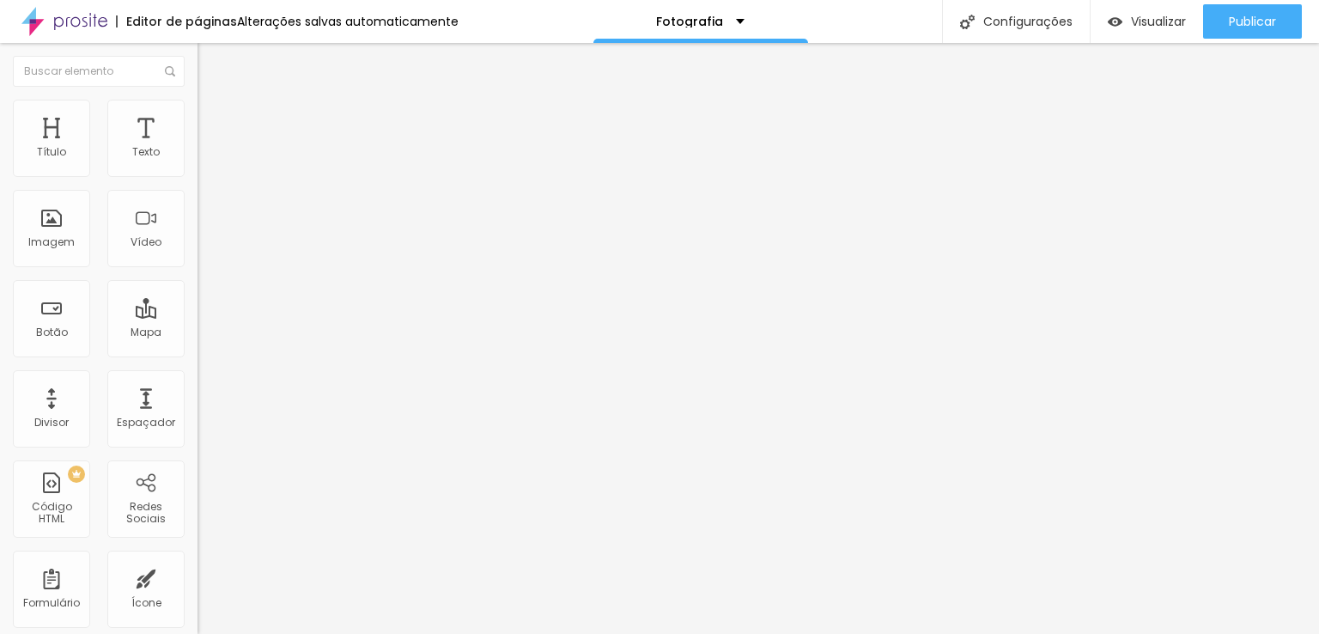
type input "63"
type input "61"
type input "60"
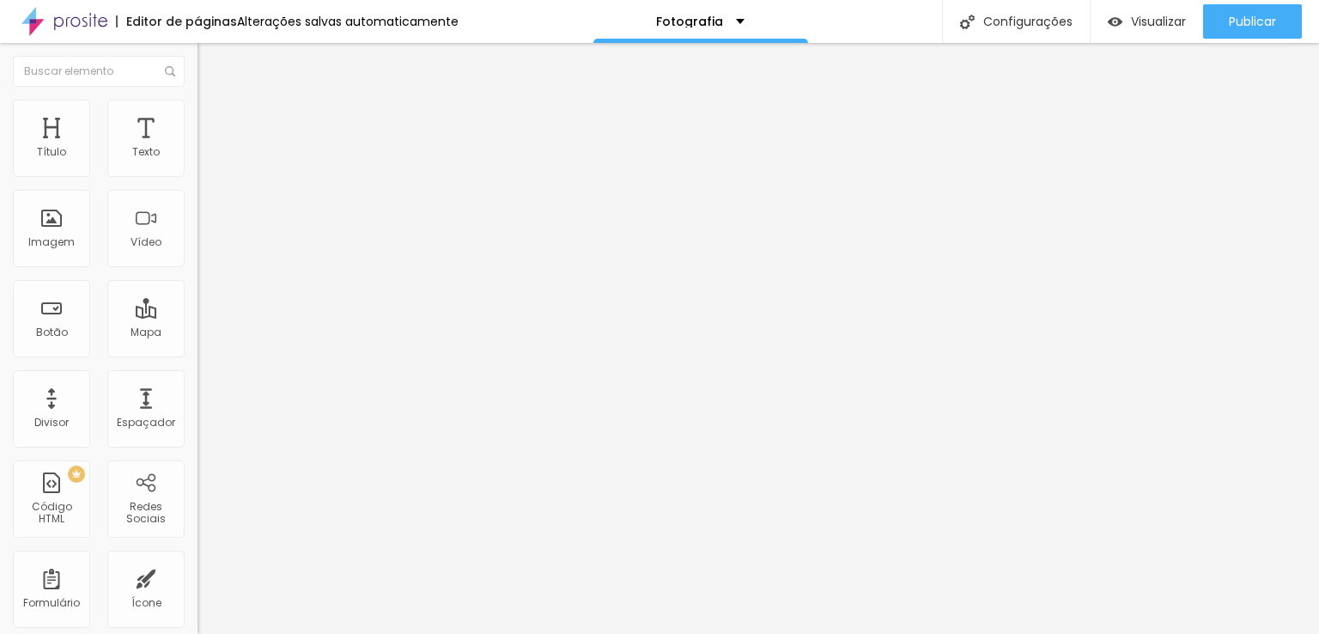
type input "57"
type input "51"
type input "48"
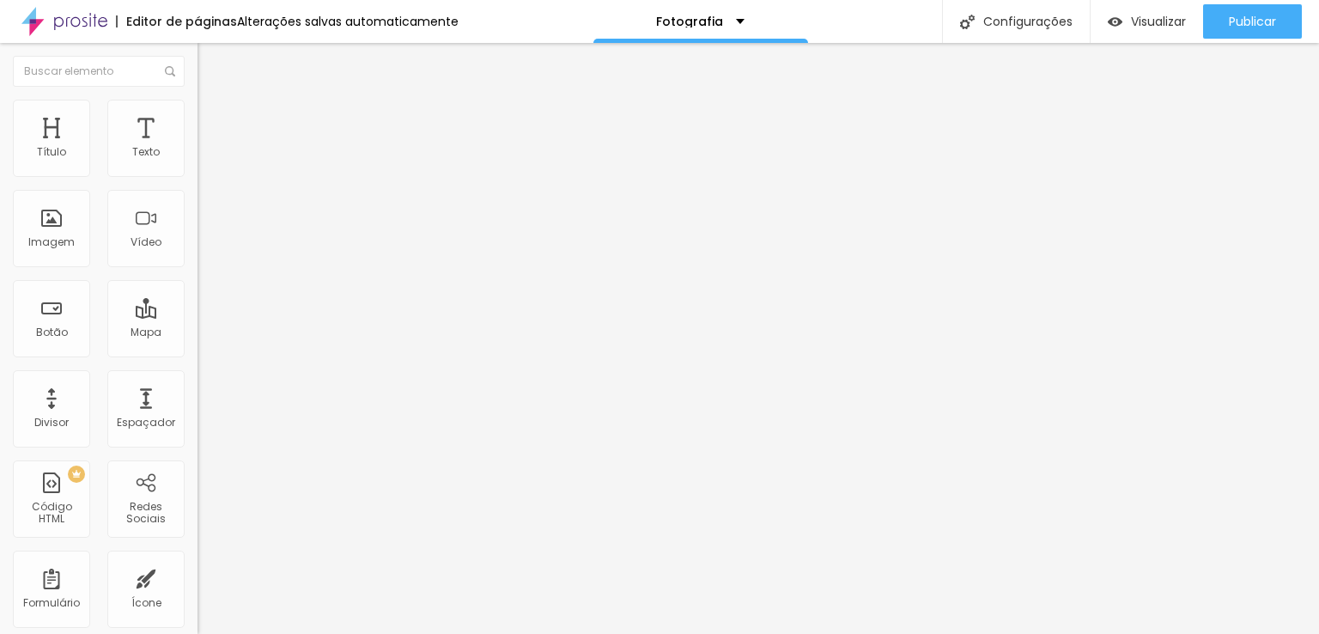
type input "48"
type input "42"
type input "36"
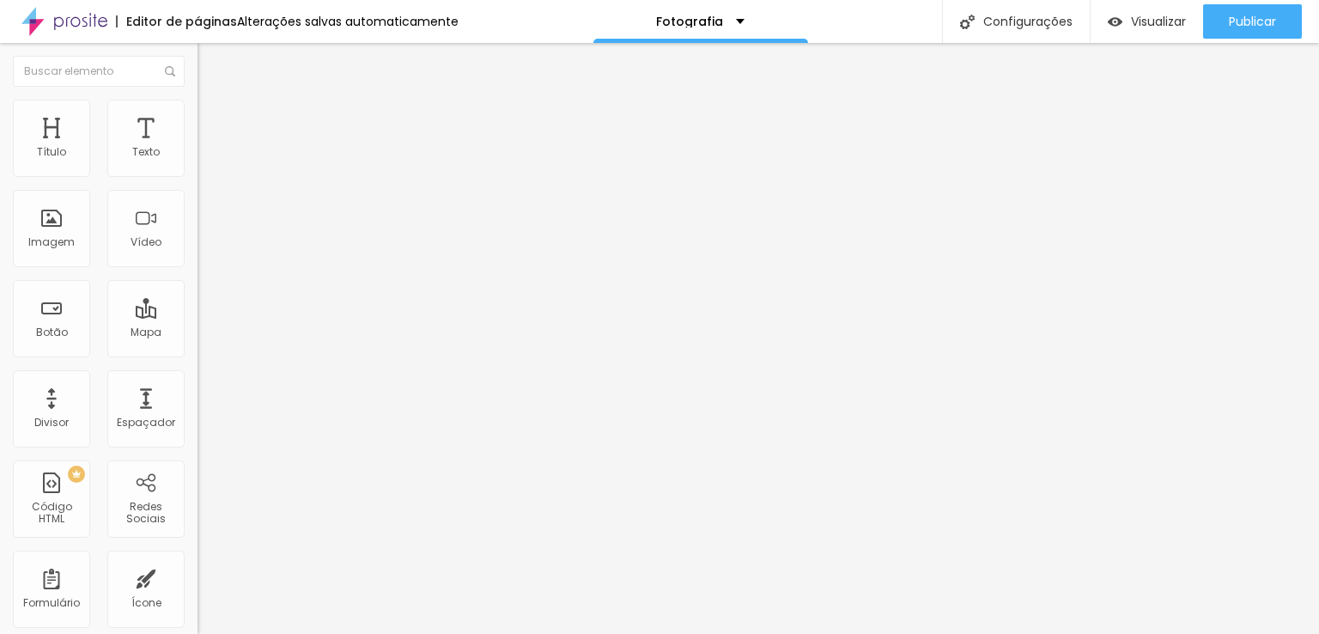
type input "29"
type input "22"
type input "16"
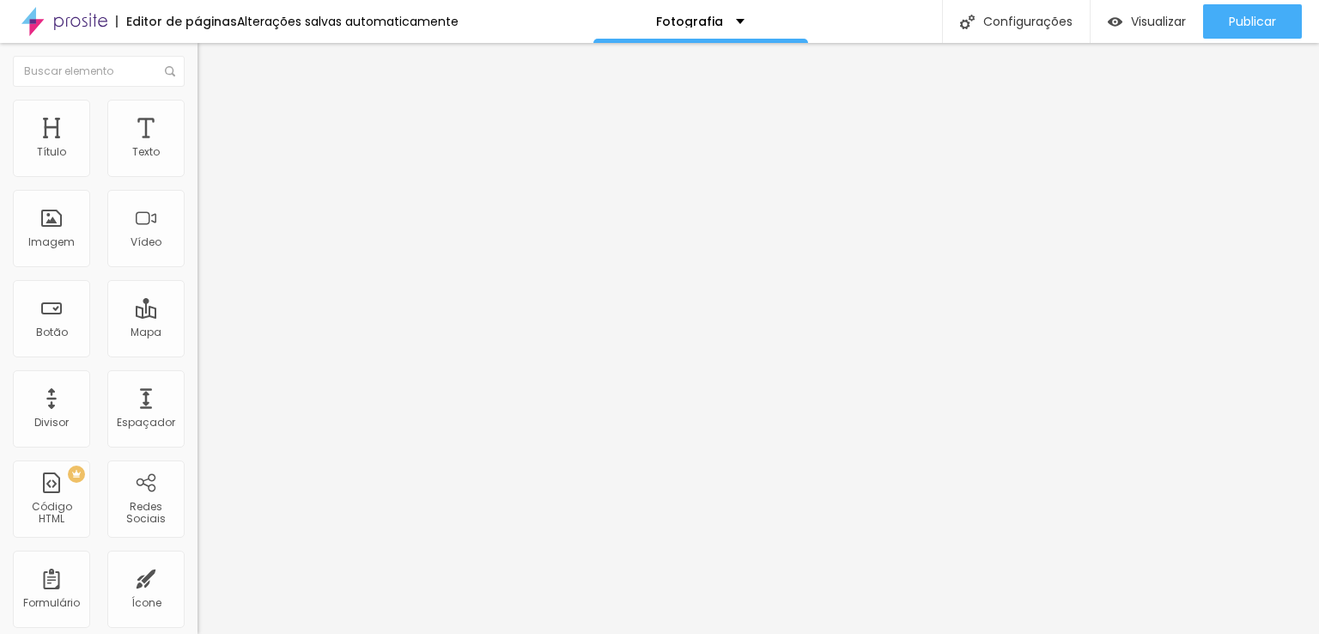
type input "16"
type input "13"
type input "12"
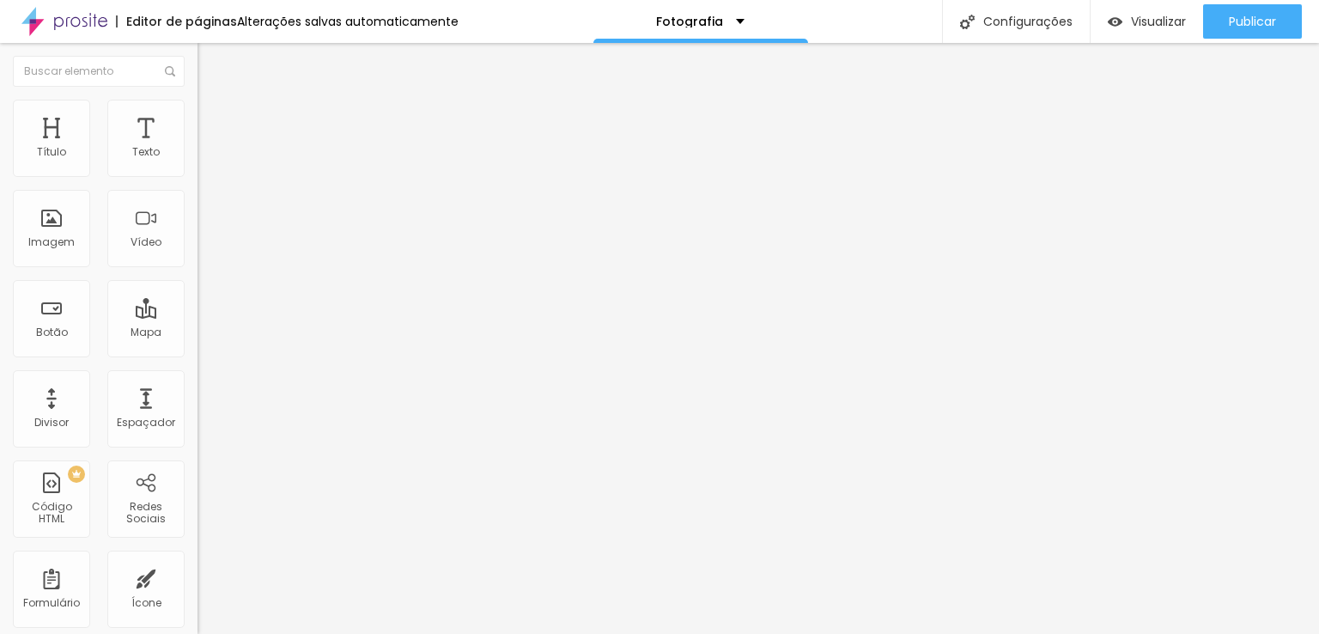
type input "10"
type input "7"
type input "3"
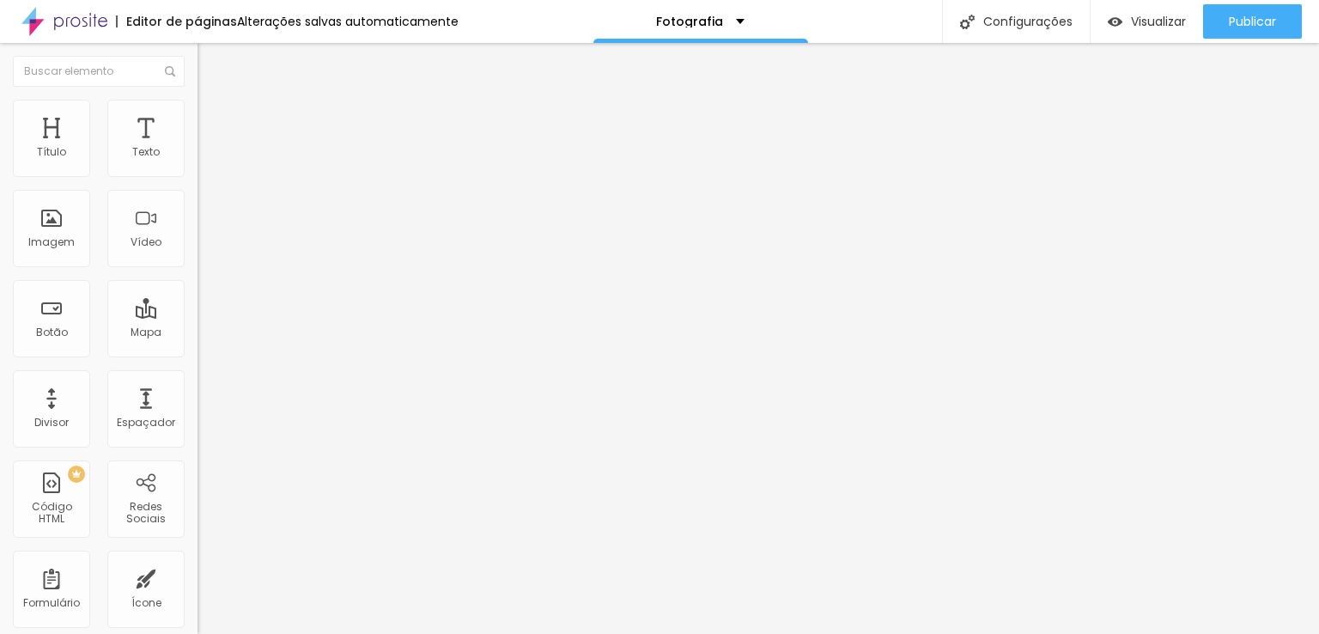
type input "3"
type input "1"
type input "0"
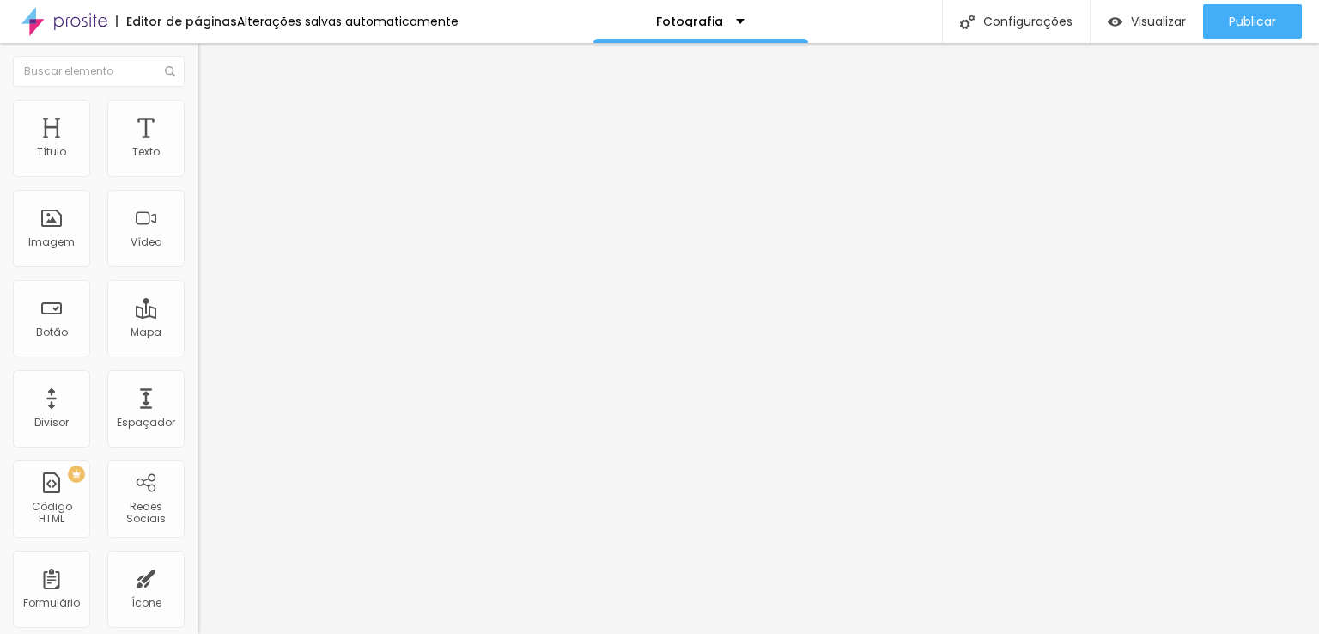
type input "4"
type input "18"
type input "23"
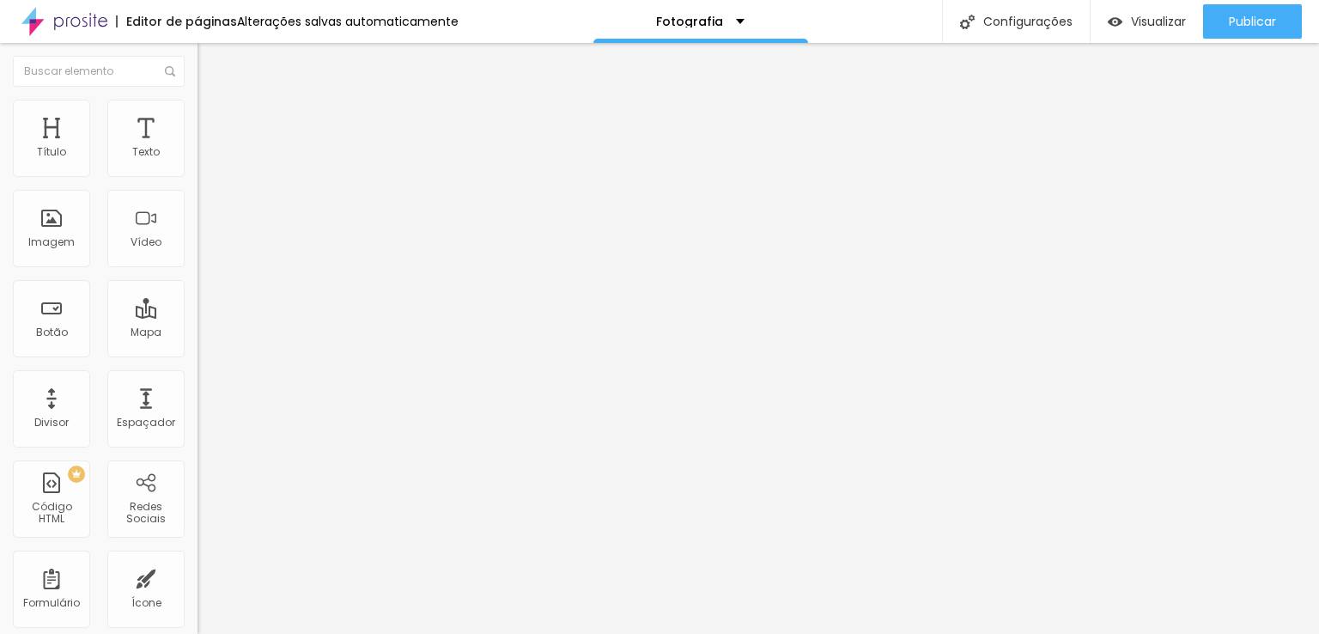
type input "23"
type input "24"
type input "25"
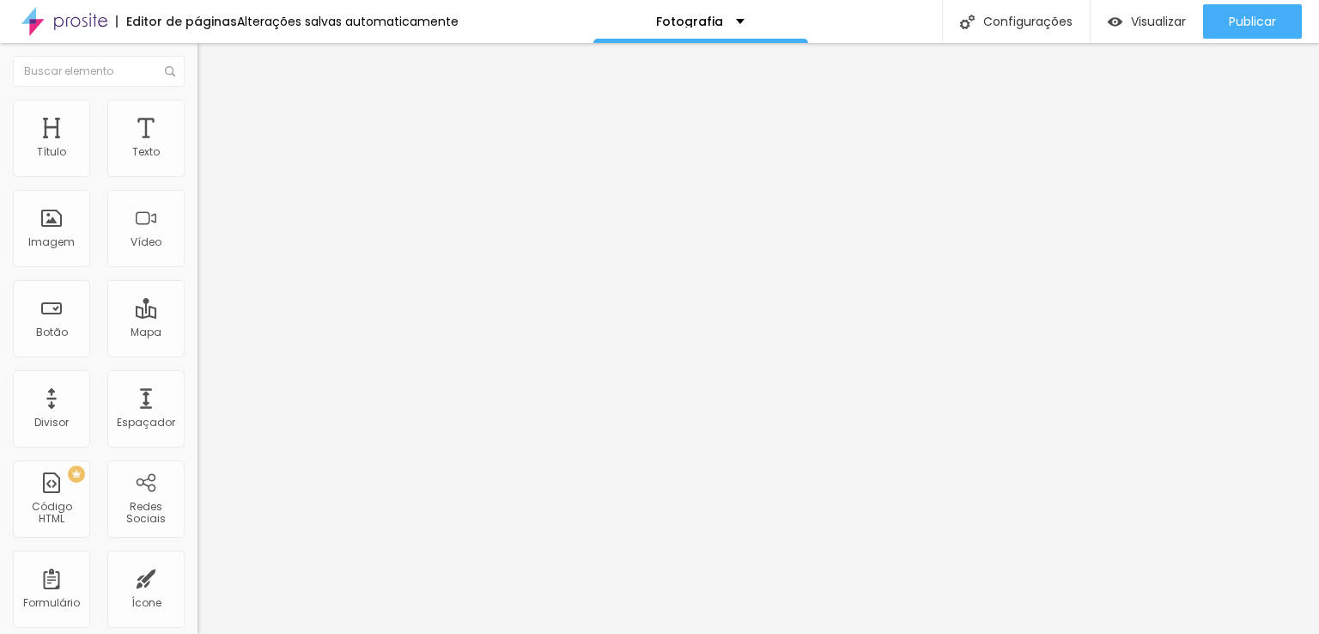
type input "34"
type input "37"
type input "39"
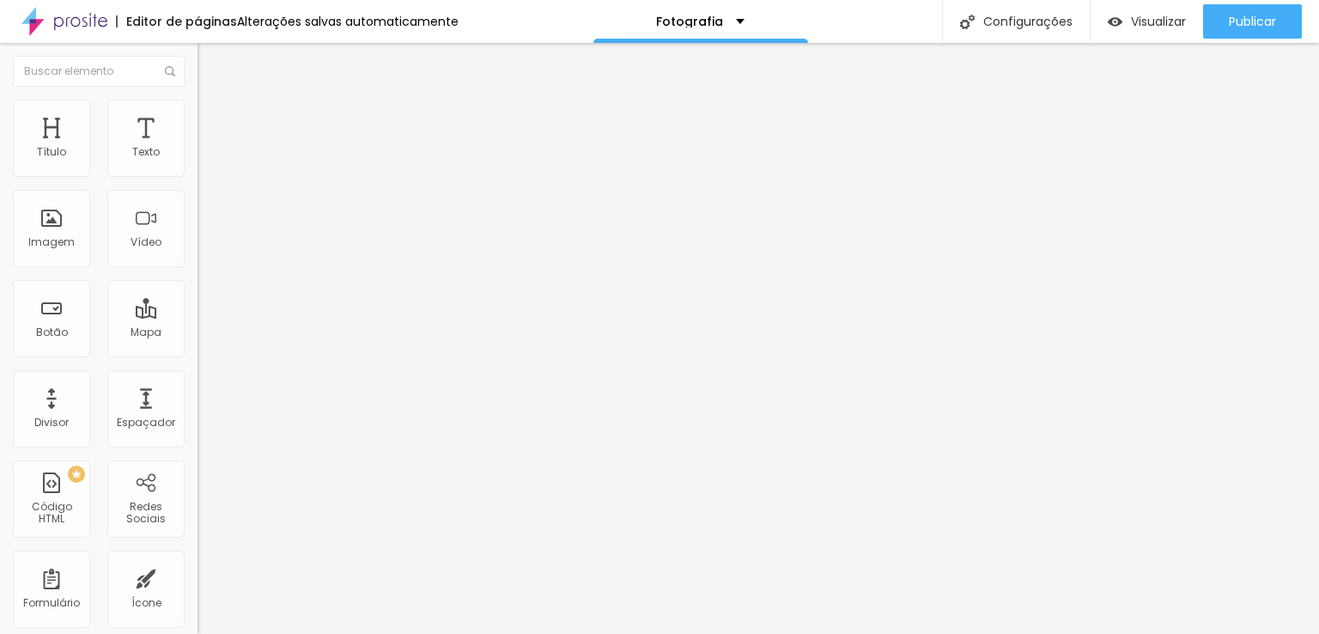
type input "39"
type input "40"
drag, startPoint x: 58, startPoint y: 199, endPoint x: 76, endPoint y: 187, distance: 21.7
click at [197, 576] on input "range" at bounding box center [252, 583] width 111 height 14
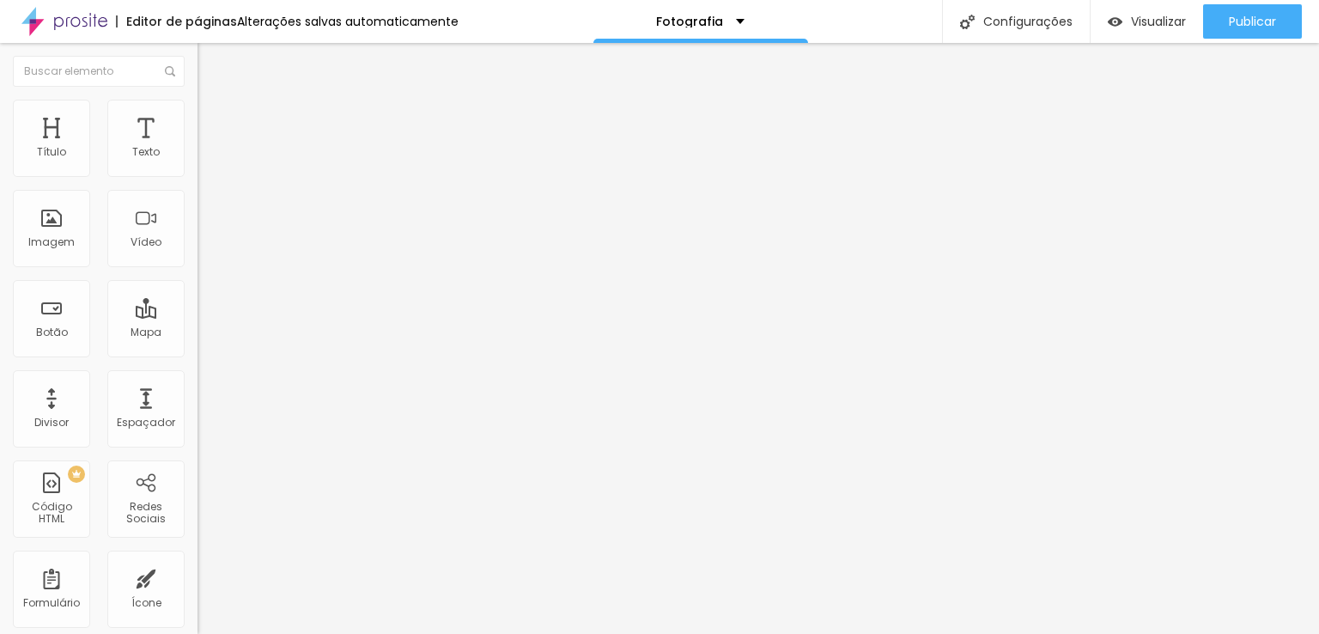
type input "35"
type input "87"
type input "88"
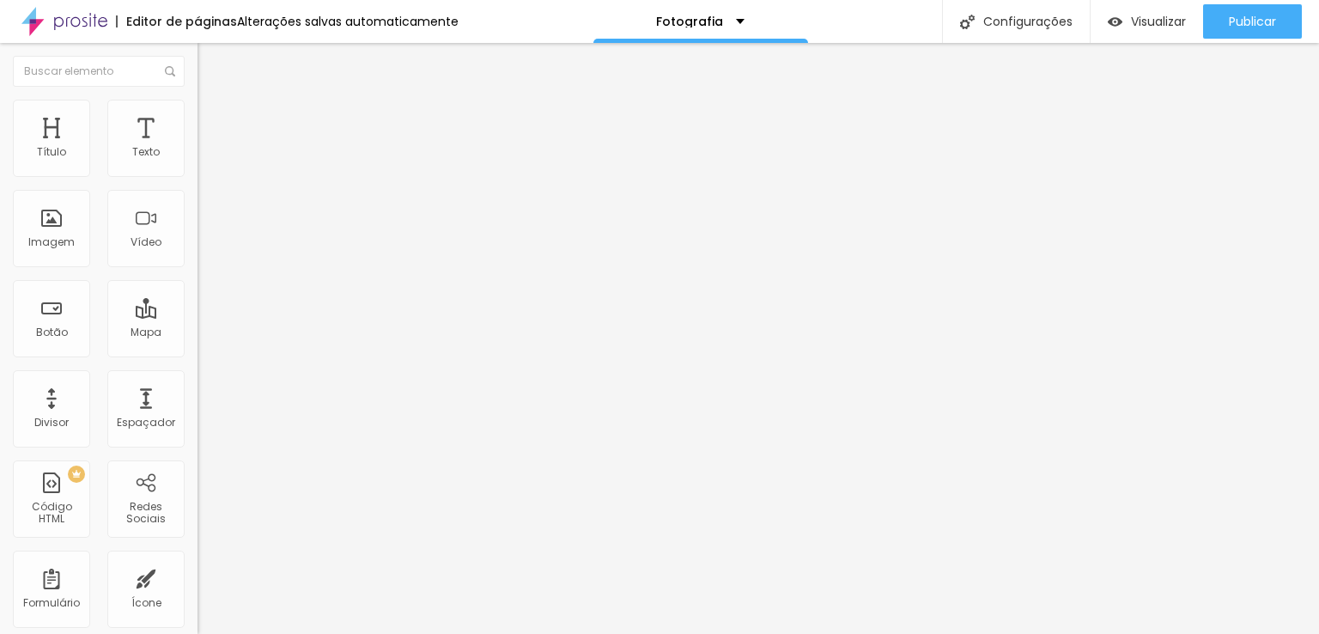
type input "88"
type input "100"
drag, startPoint x: 69, startPoint y: 201, endPoint x: 310, endPoint y: 191, distance: 241.5
type input "100"
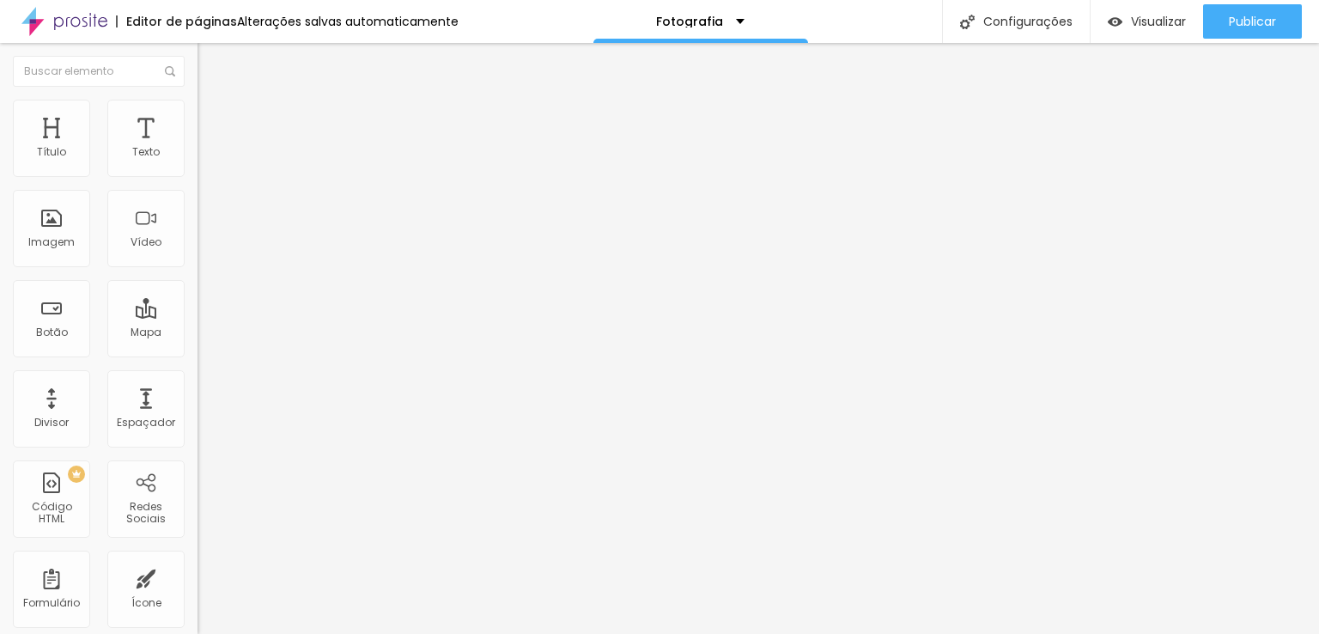
click at [308, 576] on input "range" at bounding box center [252, 583] width 111 height 14
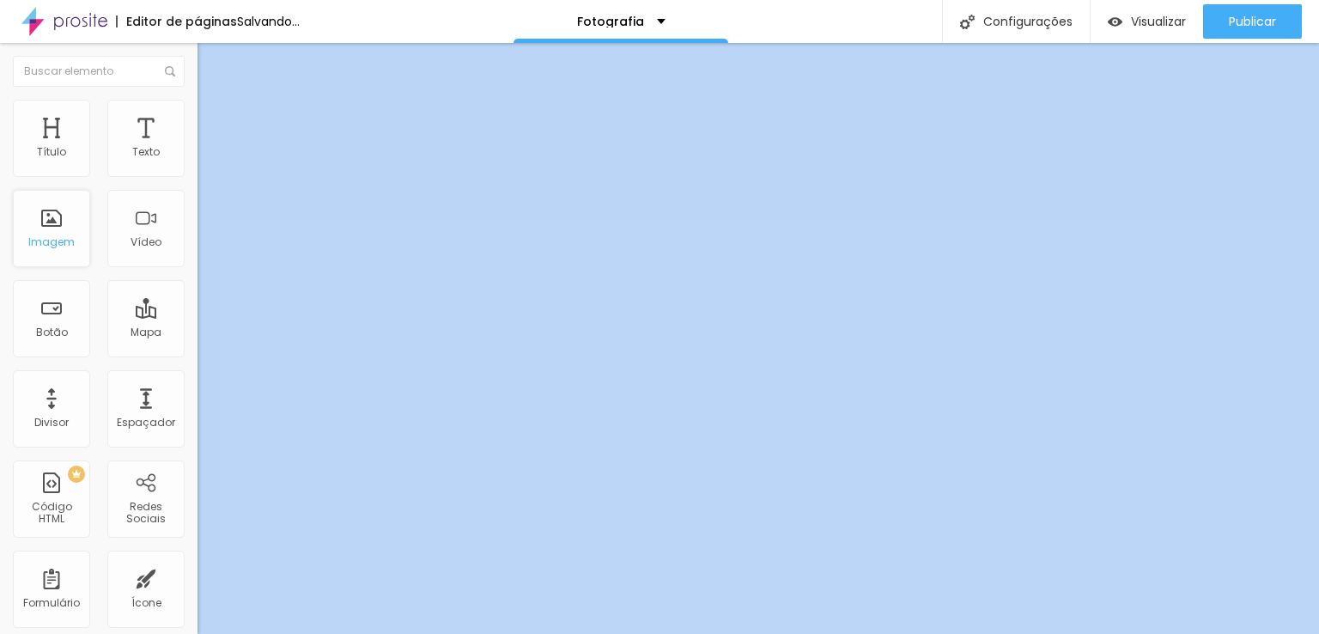
drag, startPoint x: 128, startPoint y: 191, endPoint x: 0, endPoint y: 196, distance: 128.0
click at [0, 196] on div "Título Texto Imagem Vídeo Botão Mapa Divisor Espaçador PREMIUM Código HTML Rede…" at bounding box center [98, 338] width 197 height 591
drag, startPoint x: 0, startPoint y: 196, endPoint x: 131, endPoint y: 200, distance: 130.6
click at [49, 200] on div "Imagem" at bounding box center [51, 228] width 77 height 77
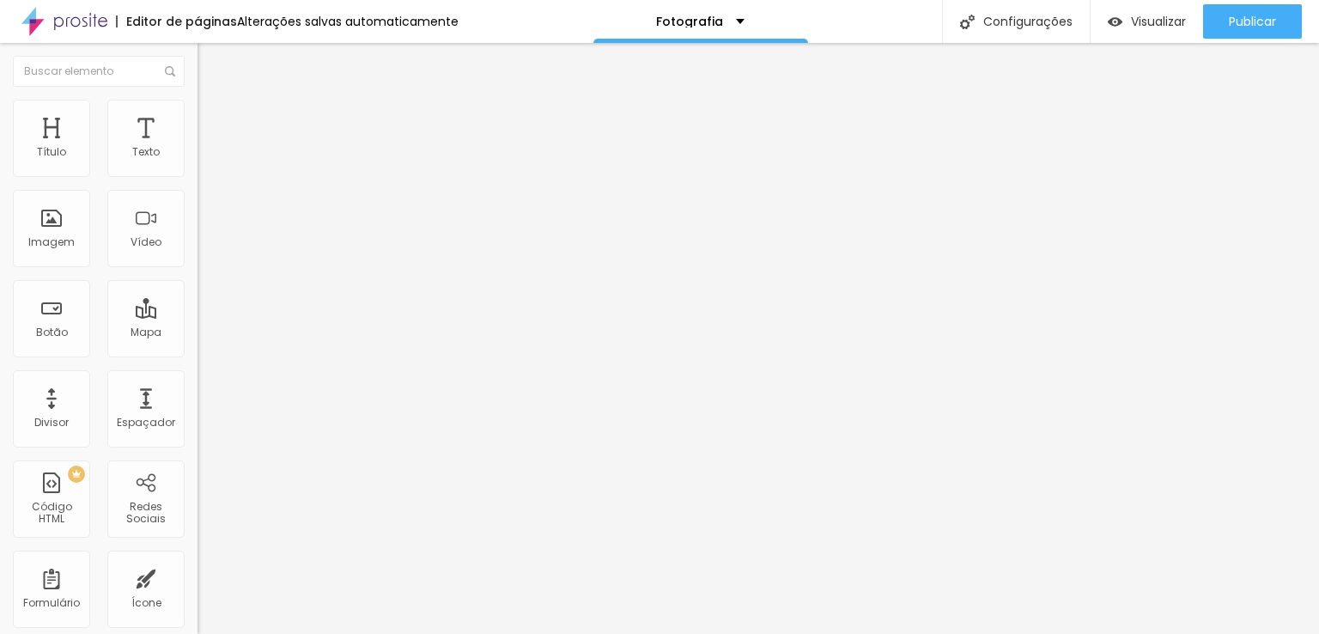
click at [197, 354] on input "https://" at bounding box center [300, 345] width 206 height 17
paste input "[URL][DOMAIN_NAME]"
drag, startPoint x: 86, startPoint y: 358, endPoint x: 0, endPoint y: 350, distance: 86.2
click at [197, 350] on div "Texto Click me Alinhamento [GEOGRAPHIC_DATA] Link URL https://[URL][DOMAIN_NAME…" at bounding box center [295, 259] width 197 height 250
click at [197, 354] on input "https://[URL][DOMAIN_NAME]" at bounding box center [300, 345] width 206 height 17
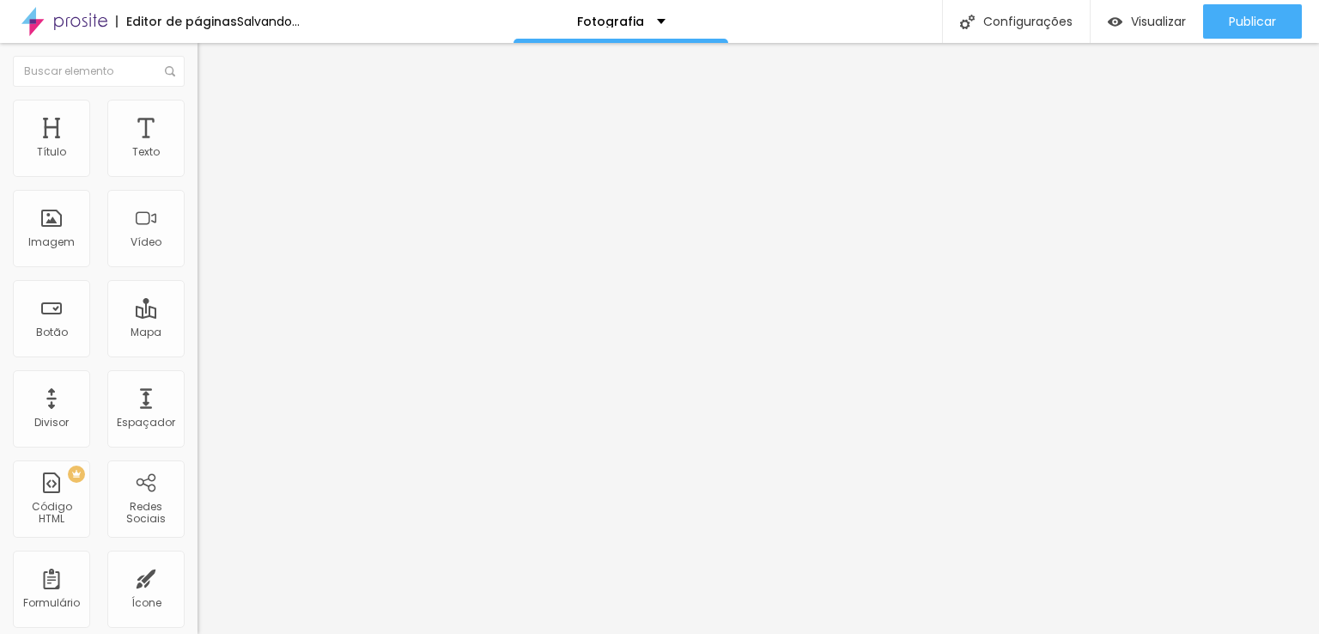
type input "[URL][DOMAIN_NAME]"
click at [197, 384] on div "URL [URL][DOMAIN_NAME] Abrir em uma nova aba" at bounding box center [295, 355] width 197 height 58
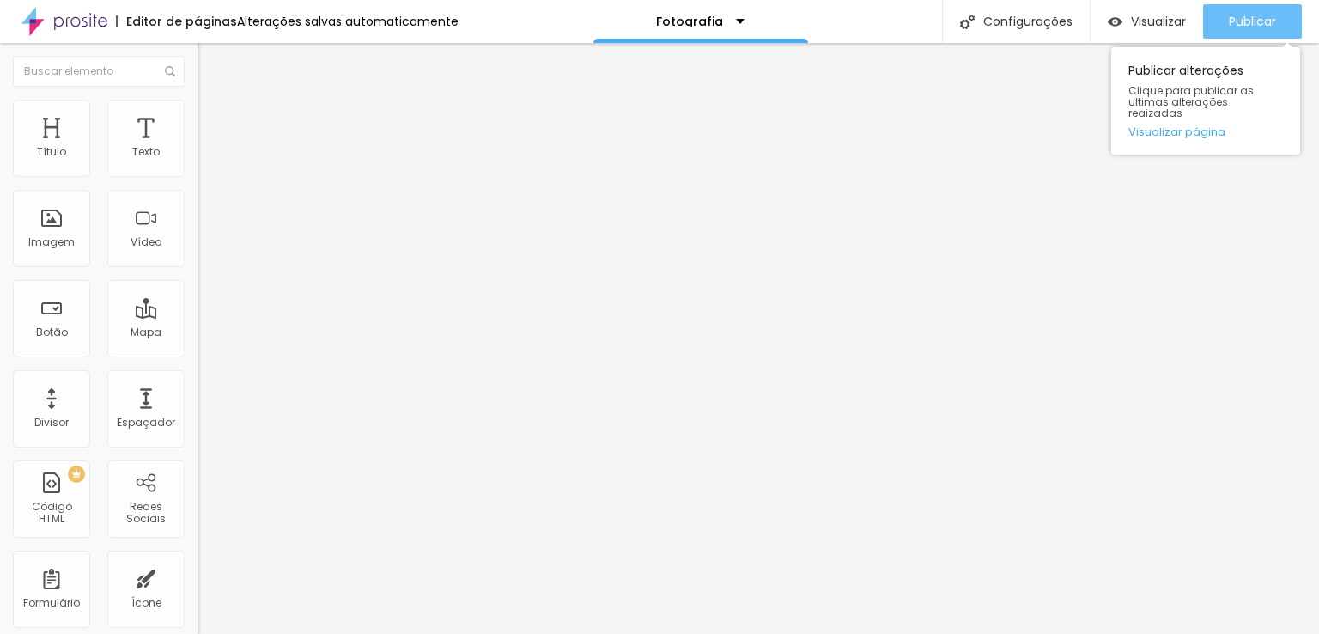
click at [1246, 15] on span "Publicar" at bounding box center [1252, 22] width 47 height 14
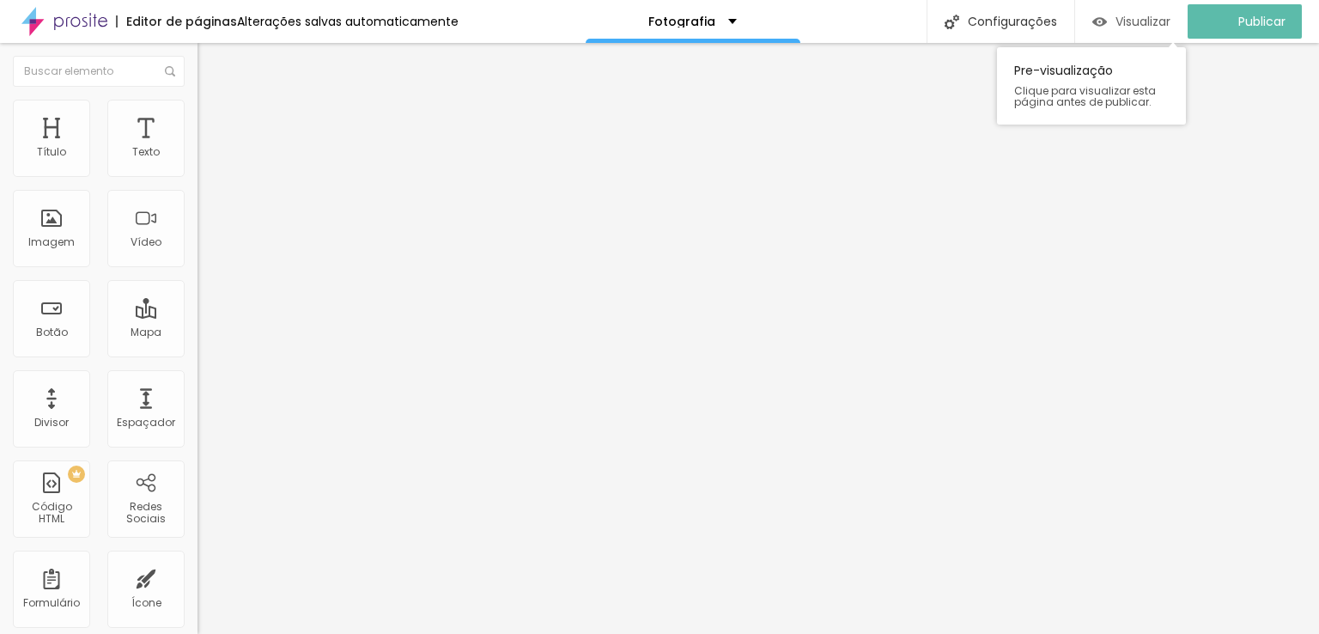
click at [1146, 20] on span "Visualizar" at bounding box center [1142, 22] width 55 height 14
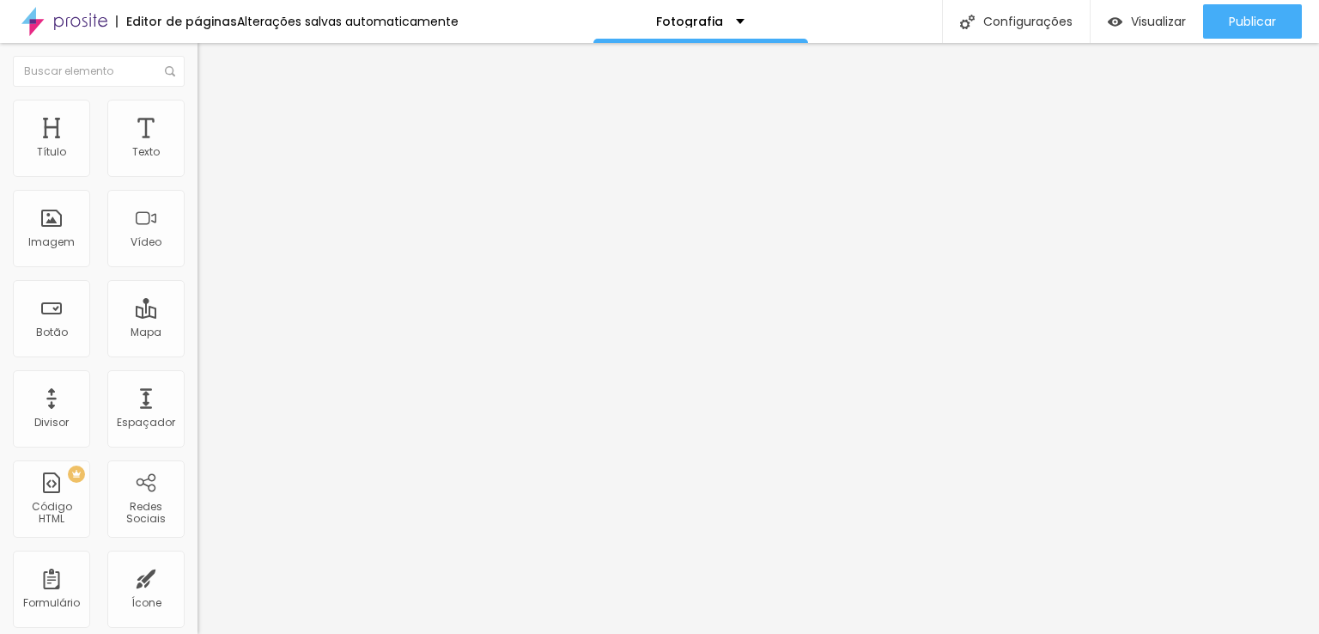
drag, startPoint x: 96, startPoint y: 193, endPoint x: 0, endPoint y: 195, distance: 96.2
click at [197, 195] on div "Texto Click me Alinhamento Tamanho Normal Pequeno Normal Grande Link URL https:…" at bounding box center [295, 259] width 197 height 250
drag, startPoint x: 76, startPoint y: 188, endPoint x: 1, endPoint y: 192, distance: 74.8
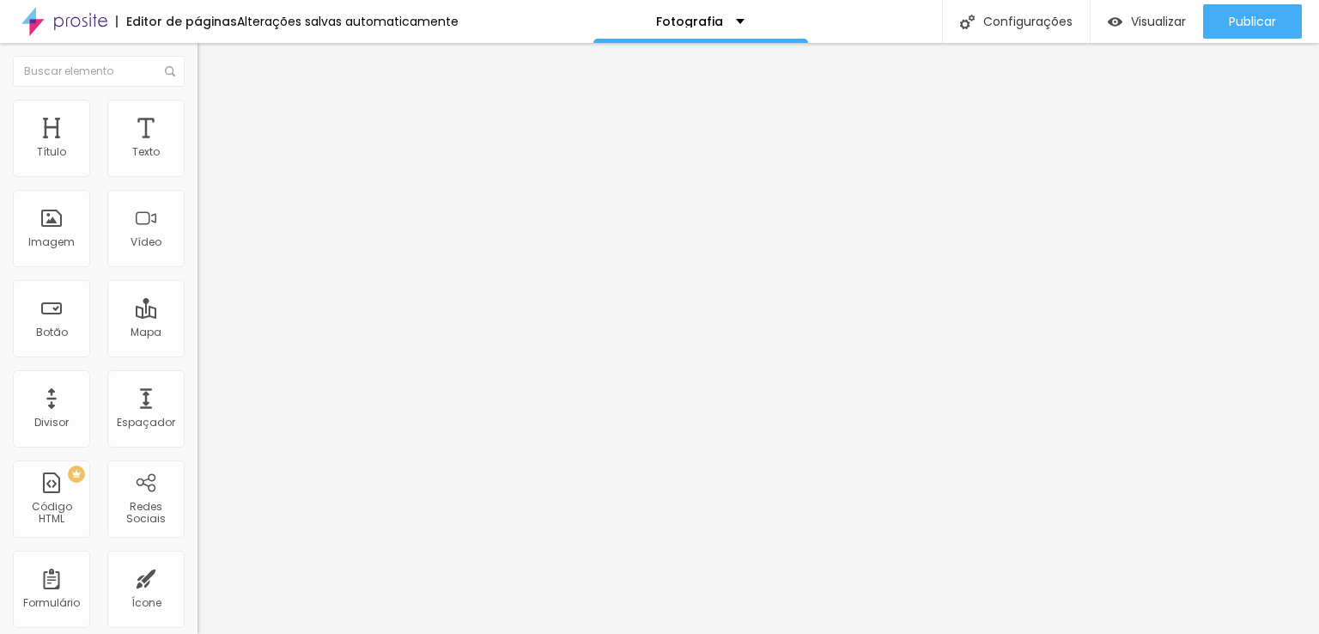
click at [197, 192] on div "Texto Click me Alinhamento Tamanho Normal Pequeno Normal Grande Link URL https:…" at bounding box center [295, 259] width 197 height 250
type input "Insta"
click at [197, 458] on div "Editar Botão Conteúdo Estilo Avançado Texto Insta Alinhamento Tamanho Normal Pe…" at bounding box center [295, 338] width 197 height 591
